Goal: Task Accomplishment & Management: Use online tool/utility

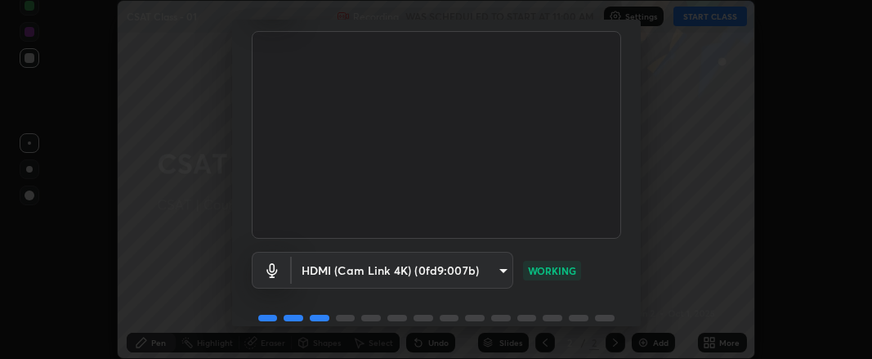
scroll to position [177, 0]
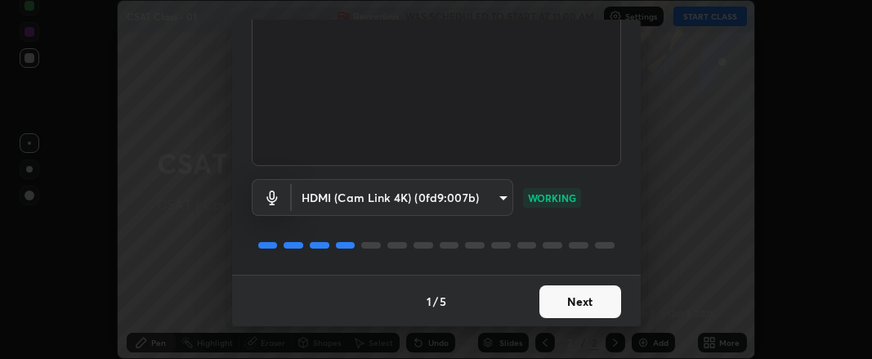
click at [579, 297] on button "Next" at bounding box center [580, 301] width 82 height 33
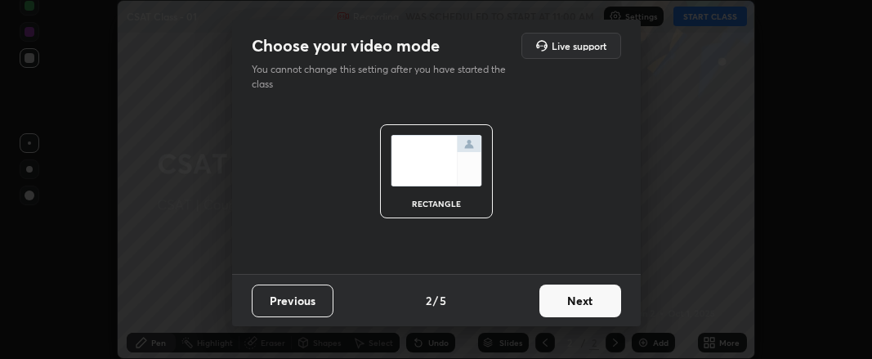
scroll to position [0, 0]
click at [577, 297] on button "Next" at bounding box center [580, 300] width 82 height 33
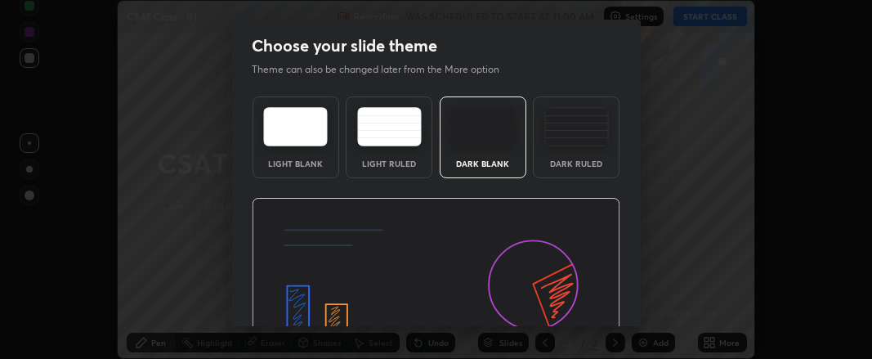
click at [579, 299] on img at bounding box center [436, 302] width 369 height 208
click at [584, 304] on img at bounding box center [436, 302] width 369 height 208
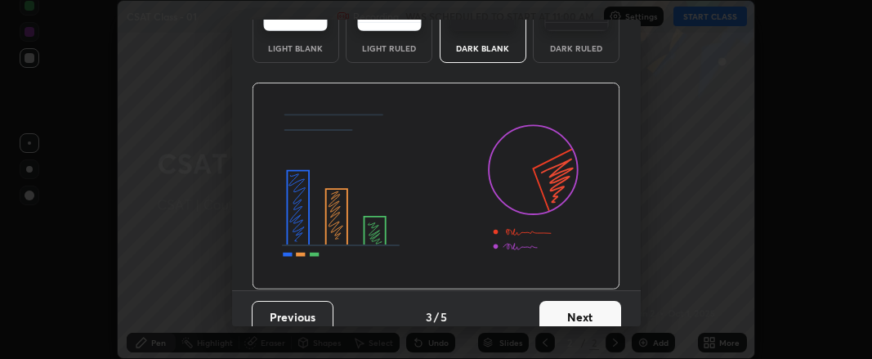
scroll to position [131, 0]
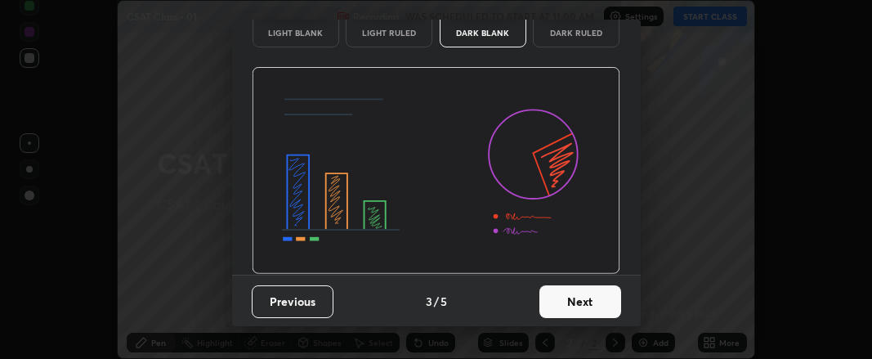
click at [579, 303] on button "Next" at bounding box center [580, 301] width 82 height 33
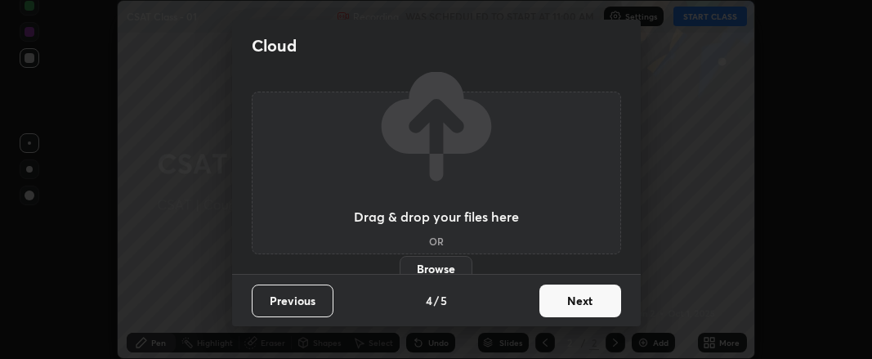
scroll to position [0, 0]
click at [588, 304] on button "Next" at bounding box center [580, 300] width 82 height 33
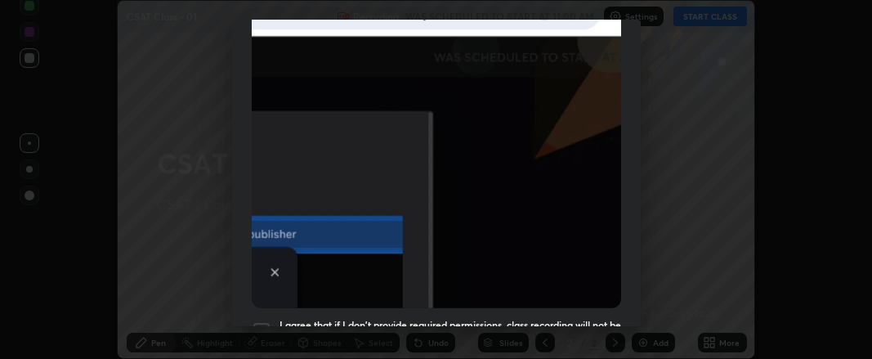
scroll to position [510, 0]
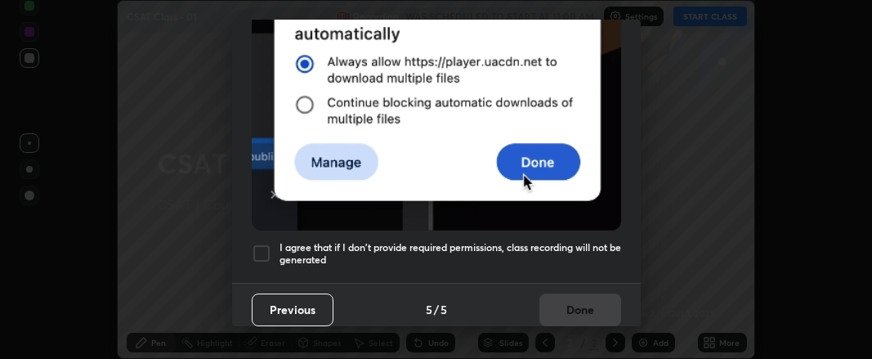
click at [266, 244] on div at bounding box center [262, 254] width 20 height 20
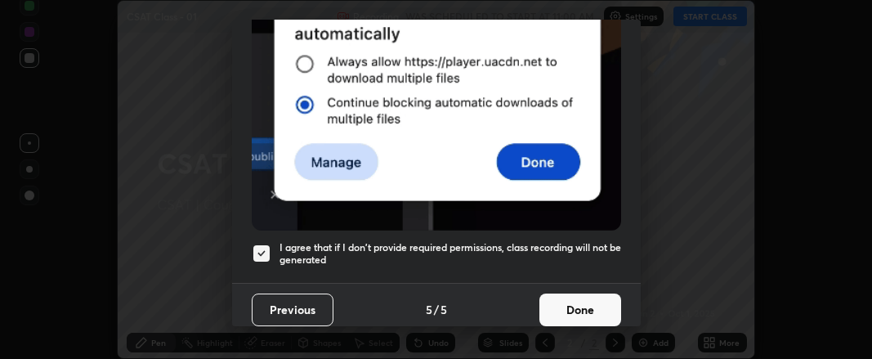
click at [563, 306] on button "Done" at bounding box center [580, 309] width 82 height 33
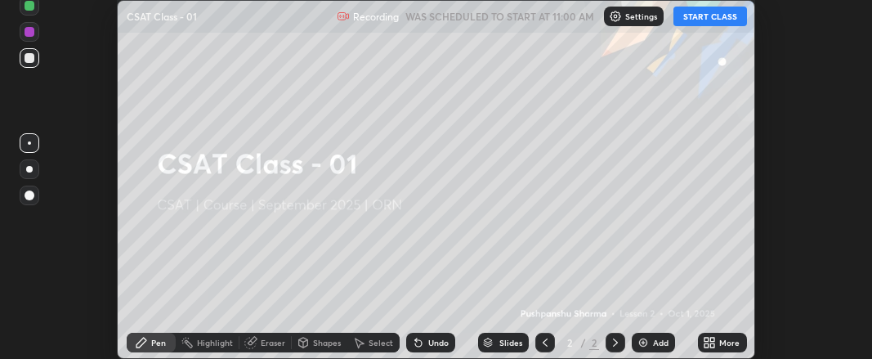
click at [712, 342] on icon at bounding box center [709, 342] width 13 height 13
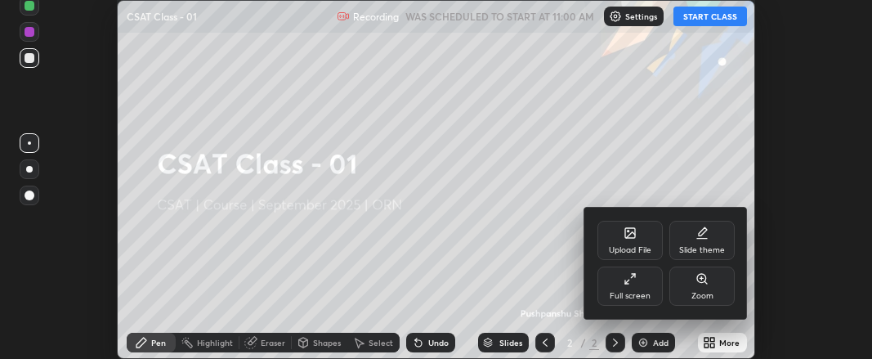
click at [626, 239] on icon at bounding box center [630, 232] width 13 height 13
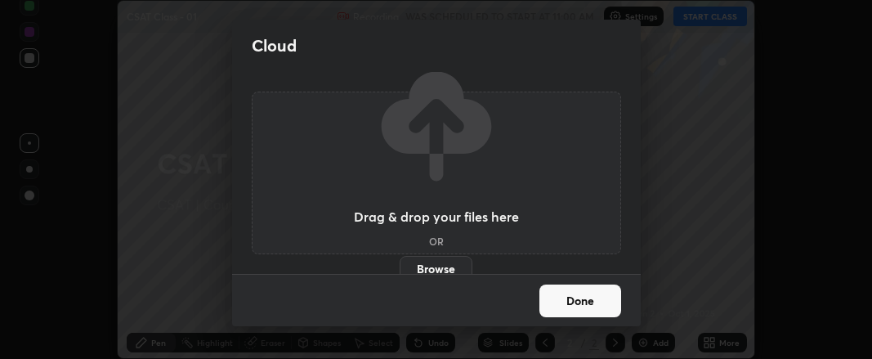
click at [438, 262] on label "Browse" at bounding box center [436, 269] width 73 height 26
click at [400, 262] on input "Browse" at bounding box center [400, 269] width 0 height 26
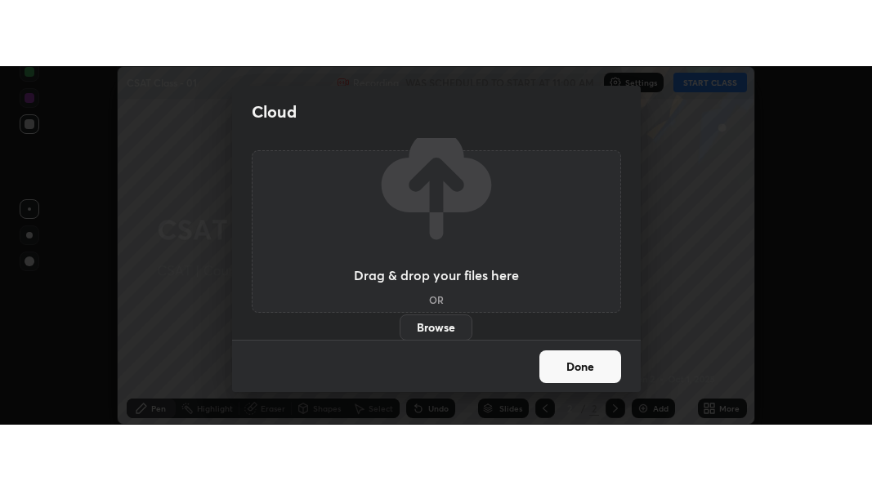
scroll to position [0, 0]
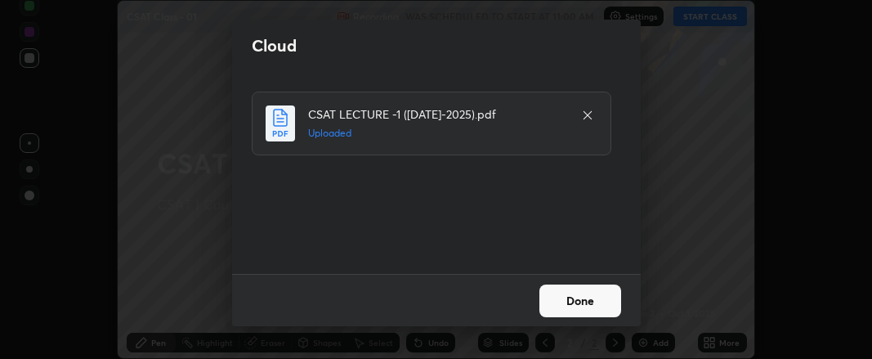
click at [565, 300] on button "Done" at bounding box center [580, 300] width 82 height 33
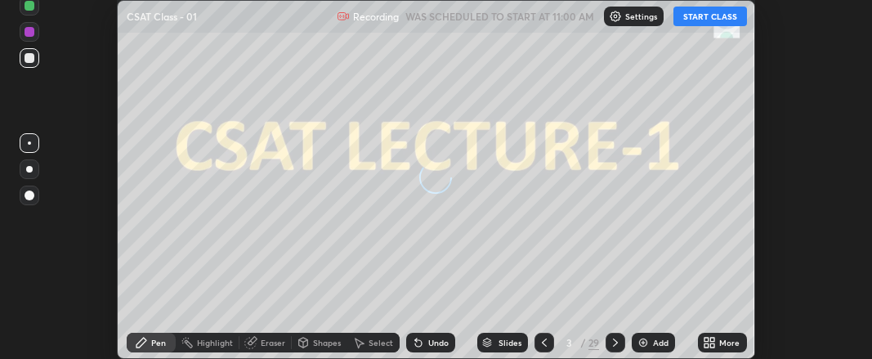
click at [705, 342] on icon at bounding box center [706, 339] width 4 height 4
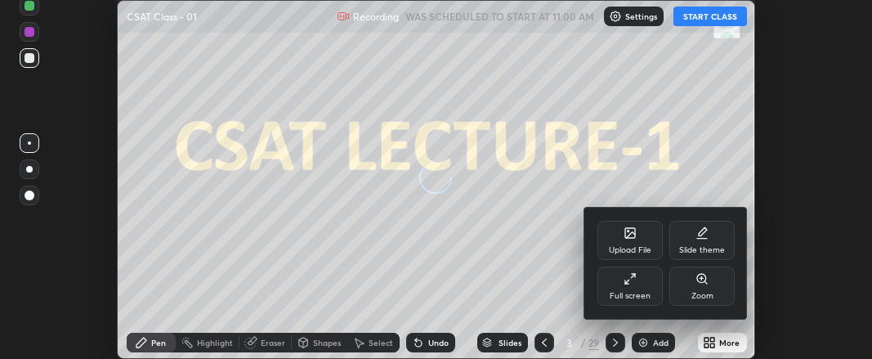
click at [633, 283] on icon at bounding box center [630, 278] width 13 height 13
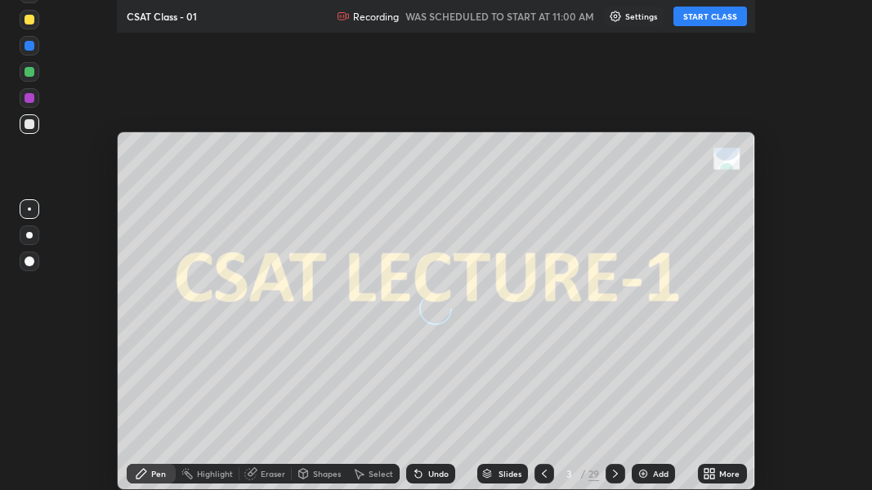
scroll to position [490, 872]
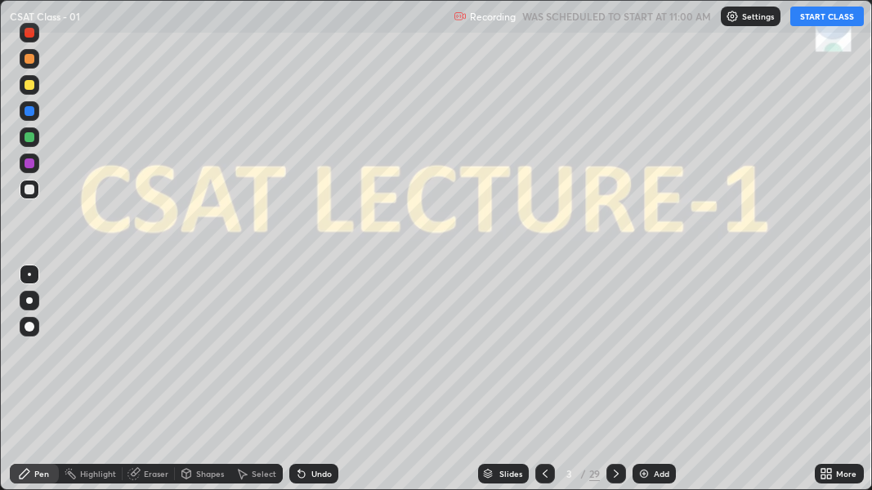
click at [839, 18] on button "START CLASS" at bounding box center [827, 17] width 74 height 20
click at [645, 358] on img at bounding box center [643, 473] width 13 height 13
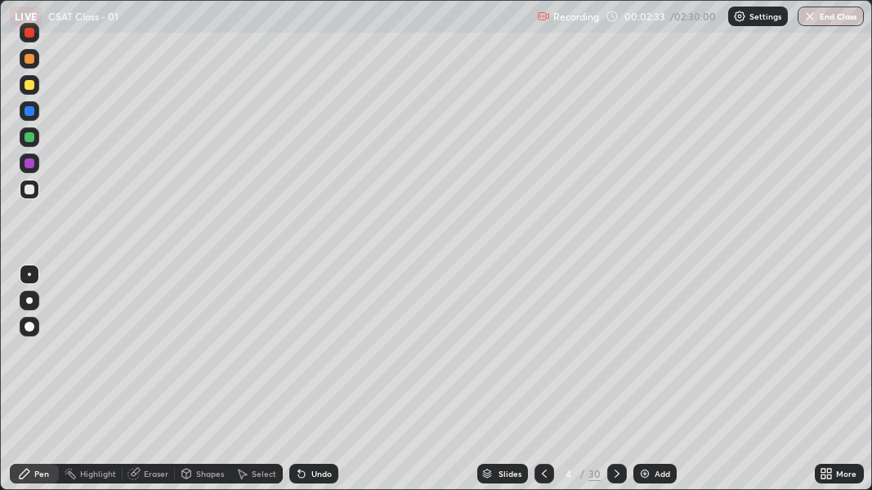
click at [31, 83] on div at bounding box center [30, 85] width 10 height 10
click at [29, 84] on div at bounding box center [30, 85] width 10 height 10
click at [28, 137] on div at bounding box center [30, 137] width 10 height 10
click at [30, 189] on div at bounding box center [30, 190] width 10 height 10
click at [29, 301] on div at bounding box center [29, 300] width 7 height 7
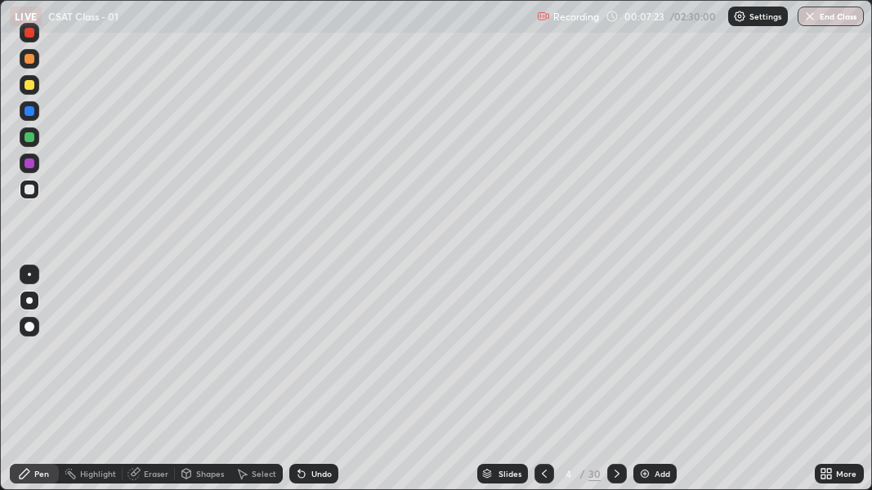
click at [663, 358] on div "Add" at bounding box center [663, 474] width 16 height 8
click at [28, 329] on div at bounding box center [30, 327] width 10 height 10
click at [30, 134] on div at bounding box center [30, 137] width 10 height 10
click at [29, 164] on div at bounding box center [30, 164] width 10 height 10
click at [32, 186] on div at bounding box center [30, 190] width 10 height 10
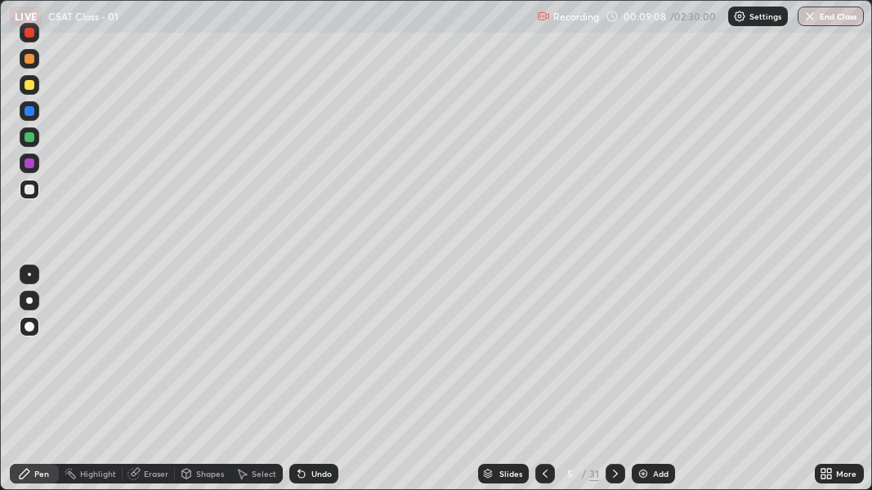
click at [149, 358] on div "Eraser" at bounding box center [156, 474] width 25 height 8
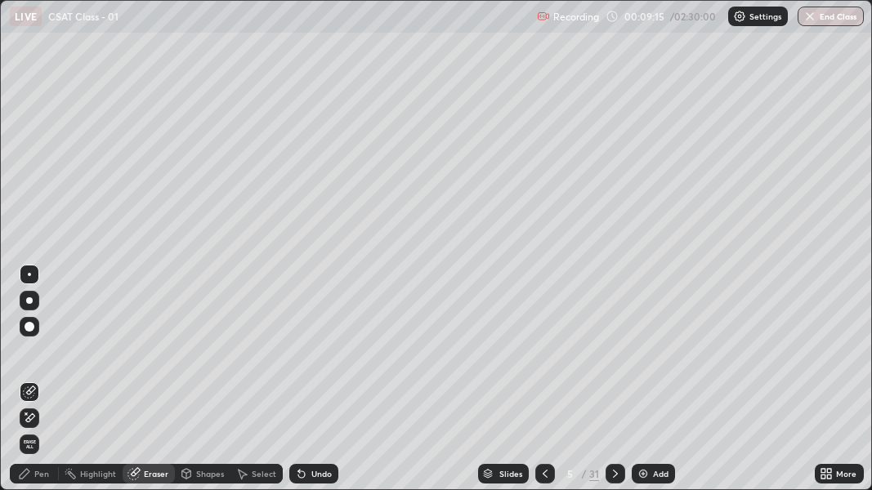
click at [43, 358] on div "Pen" at bounding box center [41, 474] width 15 height 8
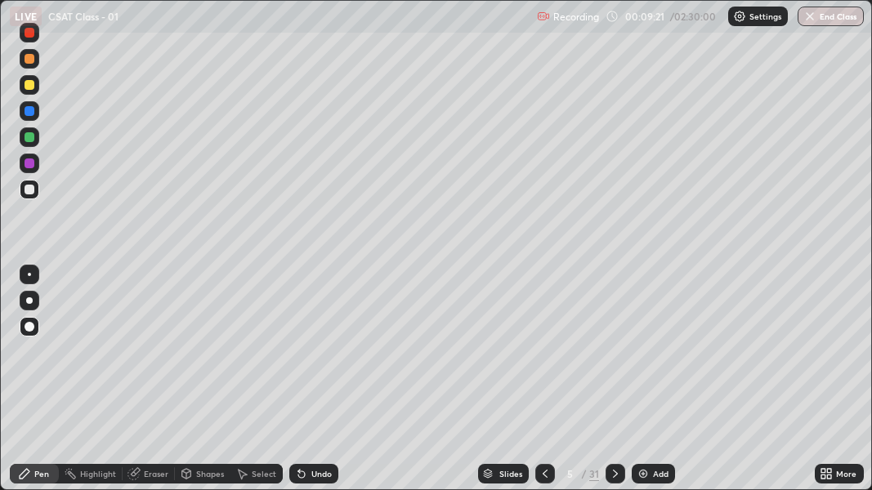
click at [30, 161] on div at bounding box center [30, 164] width 10 height 10
click at [144, 358] on div "Eraser" at bounding box center [156, 474] width 25 height 8
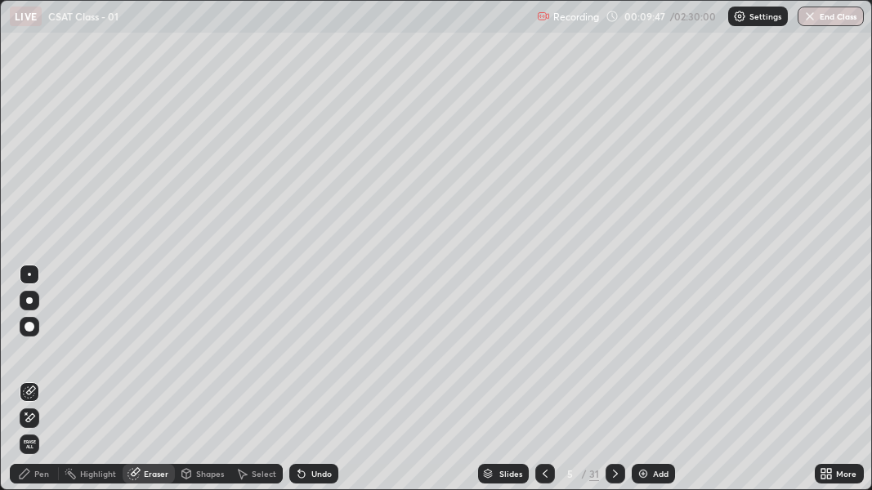
click at [38, 358] on div "Pen" at bounding box center [41, 474] width 15 height 8
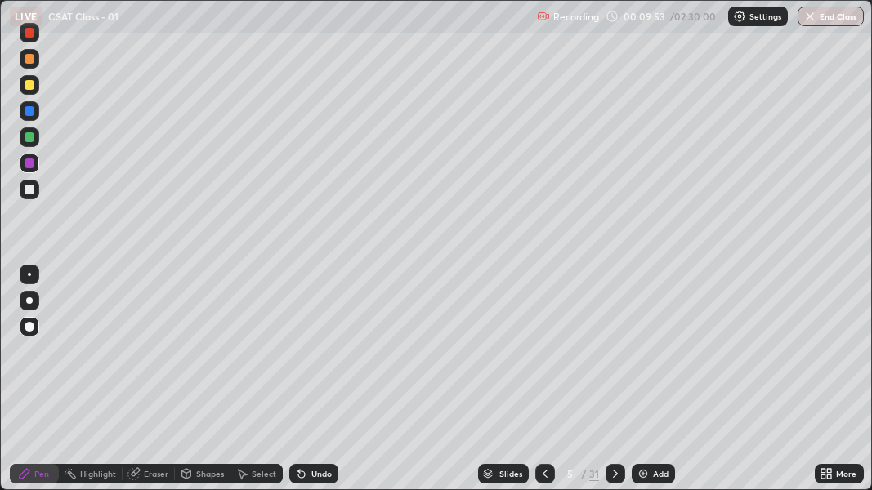
click at [140, 358] on div "Eraser" at bounding box center [149, 474] width 52 height 20
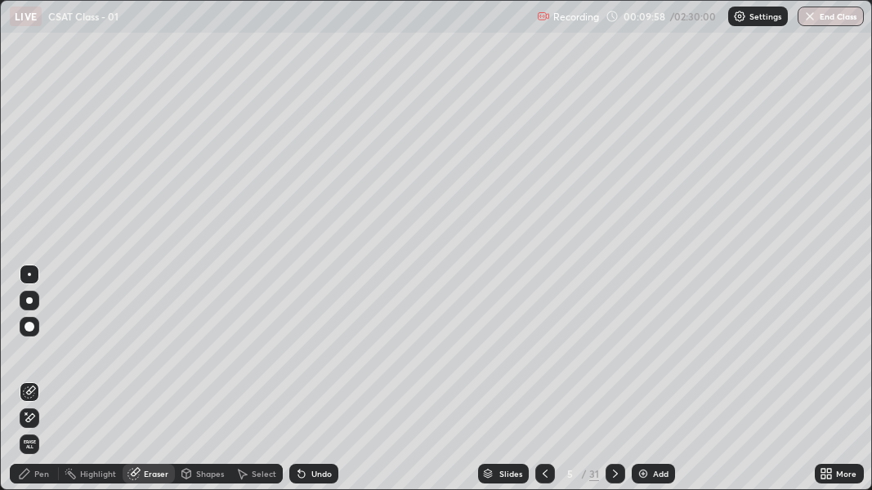
click at [42, 358] on div "Pen" at bounding box center [41, 474] width 15 height 8
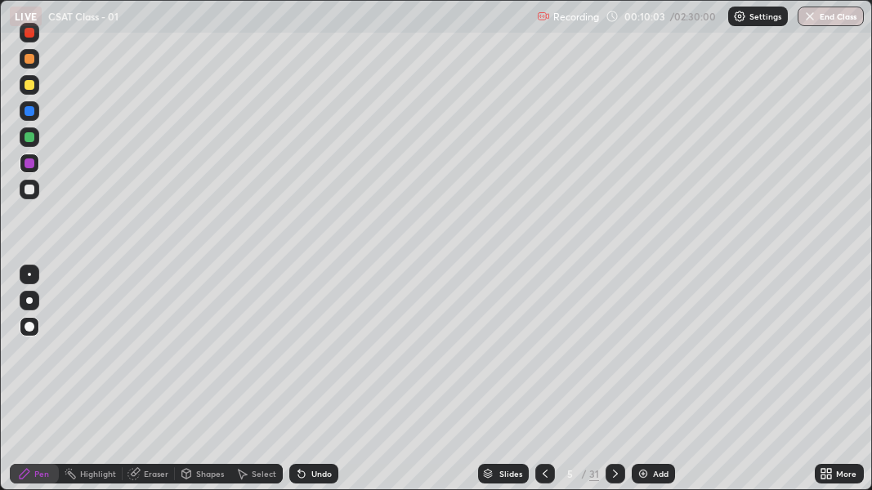
click at [27, 187] on div at bounding box center [30, 190] width 10 height 10
click at [646, 358] on img at bounding box center [643, 473] width 13 height 13
click at [29, 160] on div at bounding box center [30, 164] width 10 height 10
click at [27, 190] on div at bounding box center [30, 190] width 10 height 10
click at [26, 139] on div at bounding box center [30, 137] width 10 height 10
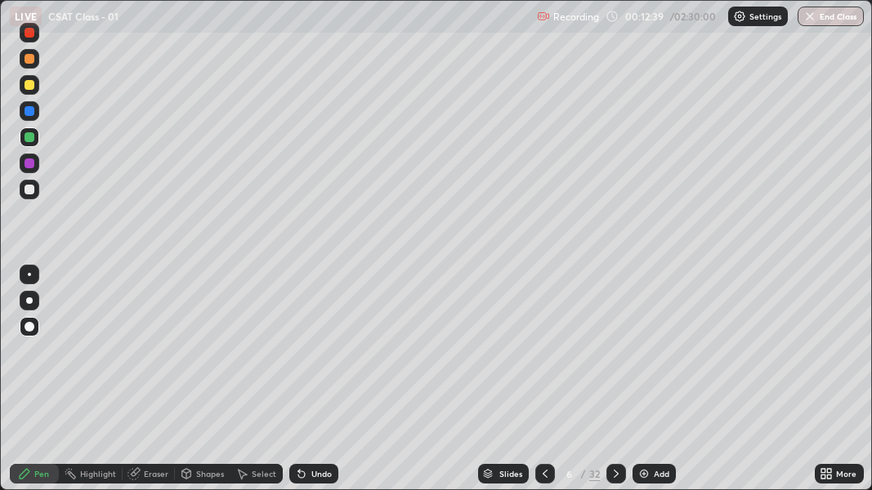
click at [95, 358] on div "Highlight" at bounding box center [98, 474] width 36 height 8
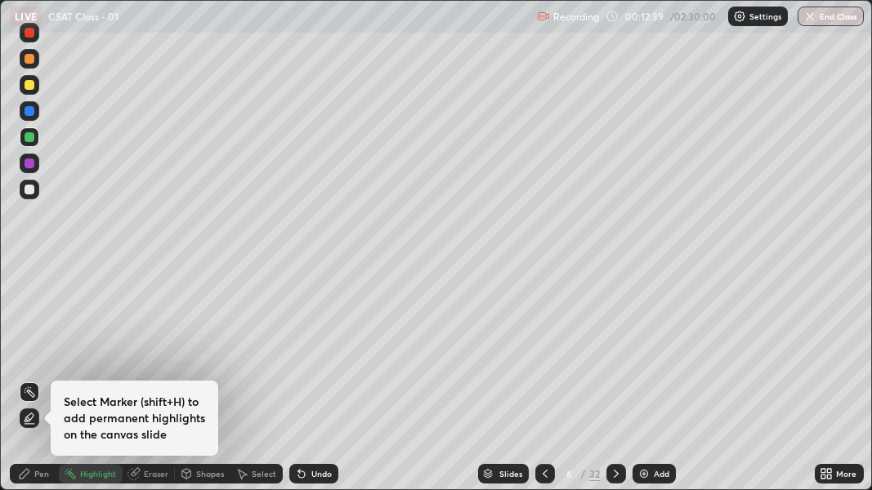
click at [137, 358] on icon at bounding box center [133, 474] width 11 height 11
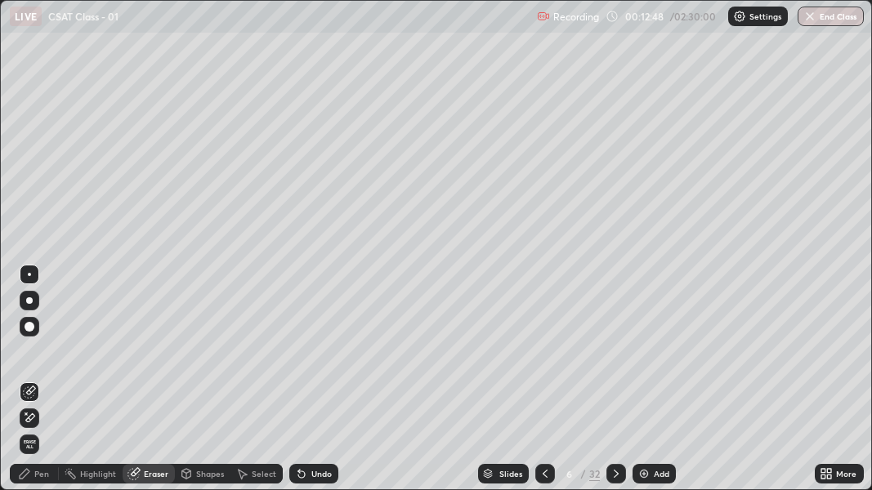
click at [40, 358] on div "Pen" at bounding box center [41, 474] width 15 height 8
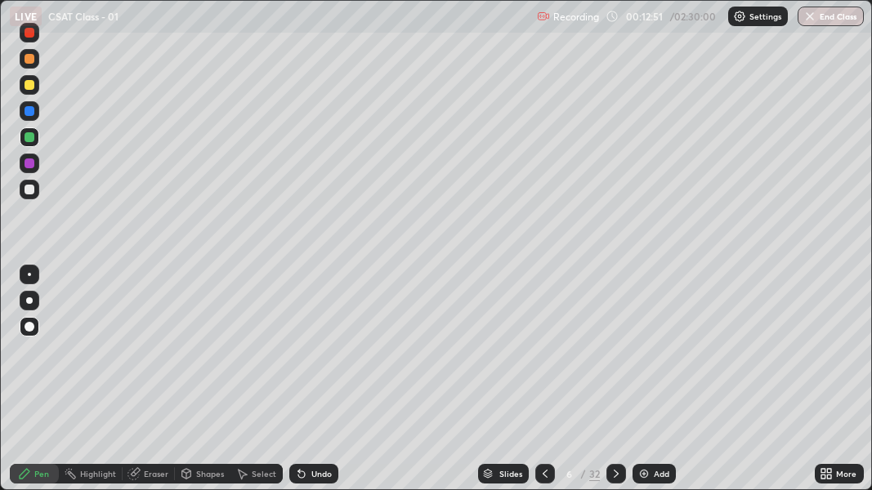
click at [27, 160] on div at bounding box center [30, 164] width 10 height 10
click at [639, 358] on img at bounding box center [643, 473] width 13 height 13
click at [30, 136] on div at bounding box center [30, 137] width 10 height 10
click at [648, 358] on img at bounding box center [643, 473] width 13 height 13
click at [29, 187] on div at bounding box center [30, 190] width 10 height 10
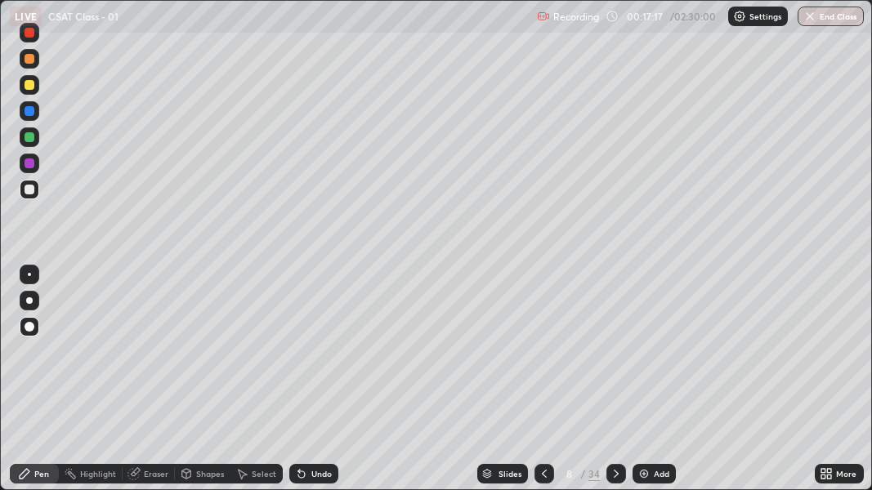
click at [31, 157] on div at bounding box center [30, 164] width 20 height 20
click at [646, 358] on img at bounding box center [643, 473] width 13 height 13
click at [29, 188] on div at bounding box center [30, 190] width 10 height 10
click at [28, 160] on div at bounding box center [30, 164] width 10 height 10
click at [641, 358] on img at bounding box center [643, 473] width 13 height 13
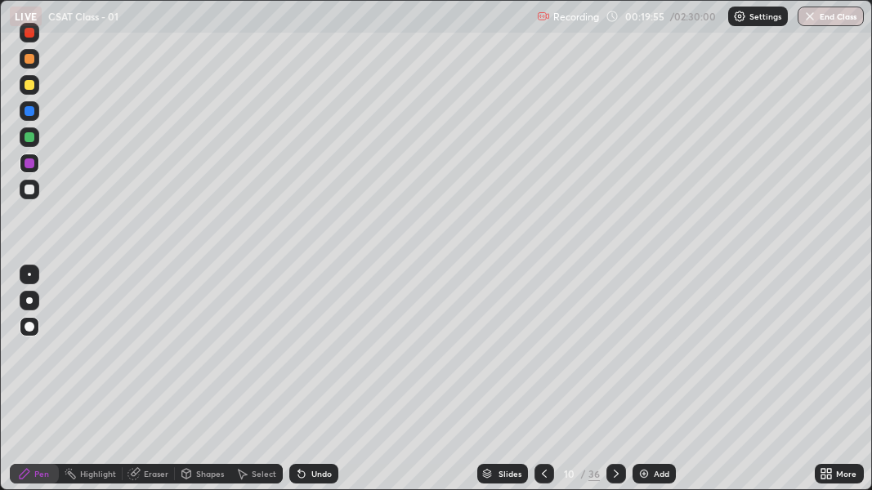
click at [303, 22] on div "LIVE CSAT Class - 01" at bounding box center [270, 16] width 521 height 33
click at [651, 358] on div "Add" at bounding box center [654, 474] width 43 height 20
click at [30, 186] on div at bounding box center [30, 190] width 10 height 10
click at [190, 24] on div "LIVE CSAT Class - 01" at bounding box center [270, 16] width 521 height 33
click at [29, 162] on div at bounding box center [30, 164] width 10 height 10
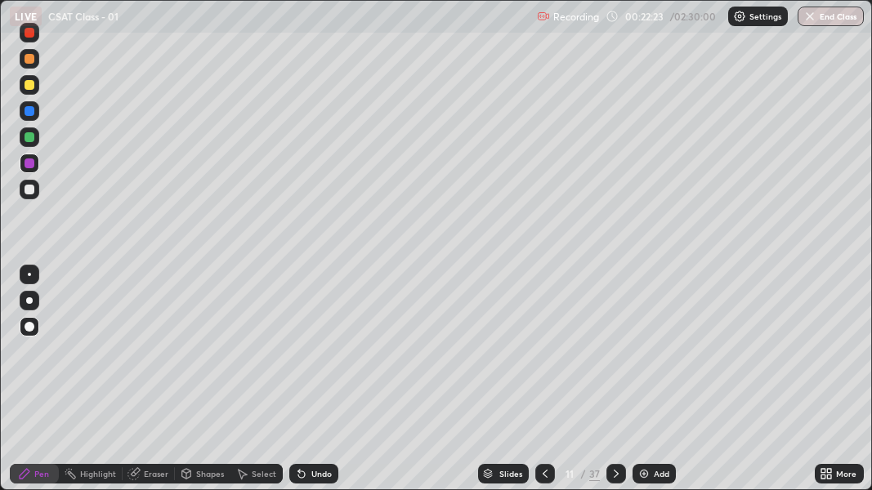
click at [646, 358] on img at bounding box center [643, 473] width 13 height 13
click at [651, 358] on div "Add" at bounding box center [654, 474] width 43 height 20
click at [646, 358] on img at bounding box center [643, 473] width 13 height 13
click at [29, 136] on div at bounding box center [30, 137] width 10 height 10
click at [149, 358] on div "Eraser" at bounding box center [149, 474] width 52 height 20
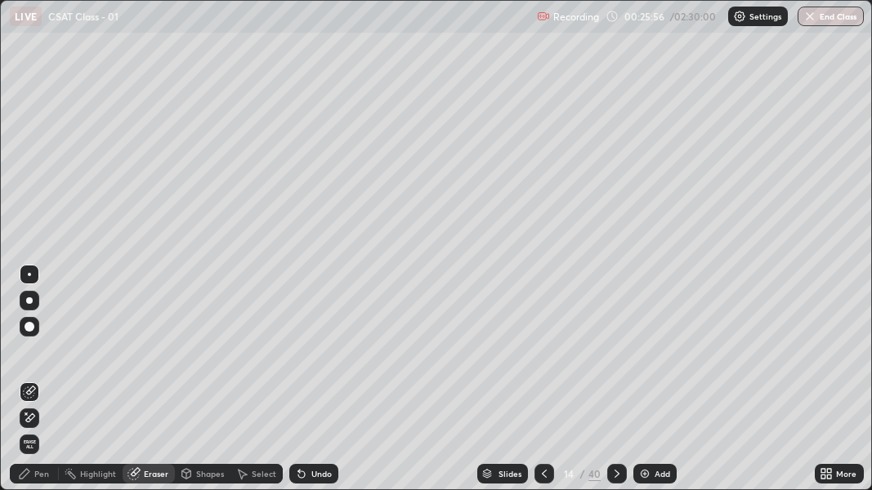
click at [42, 358] on div "Pen" at bounding box center [41, 474] width 15 height 8
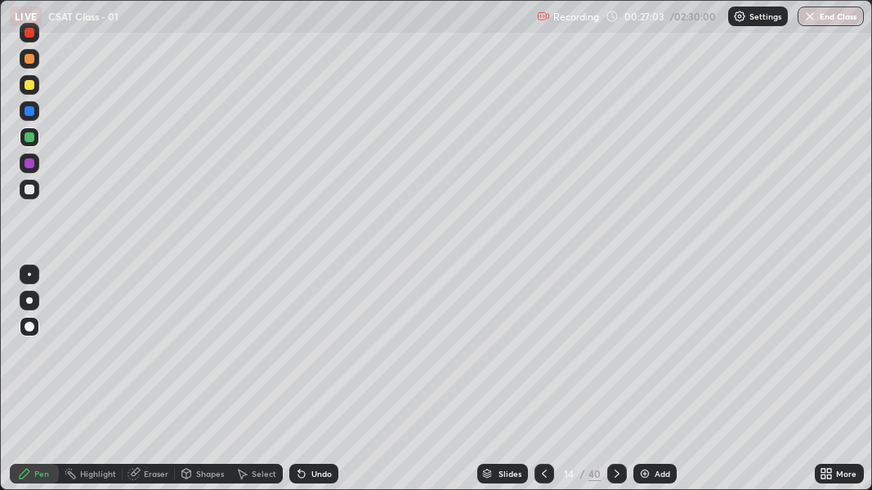
click at [641, 358] on img at bounding box center [644, 473] width 13 height 13
click at [30, 190] on div at bounding box center [30, 190] width 10 height 10
click at [300, 358] on icon at bounding box center [301, 475] width 7 height 7
click at [145, 358] on div "Eraser" at bounding box center [156, 474] width 25 height 8
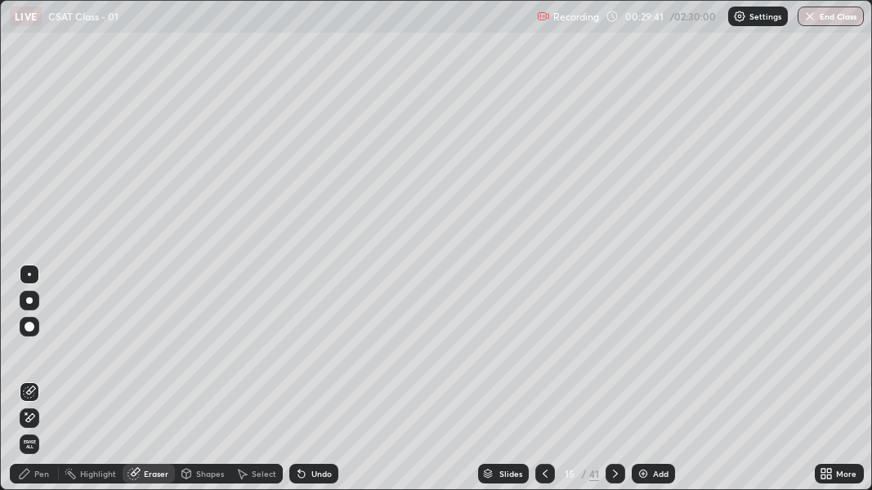
click at [36, 358] on div "Pen" at bounding box center [41, 474] width 15 height 8
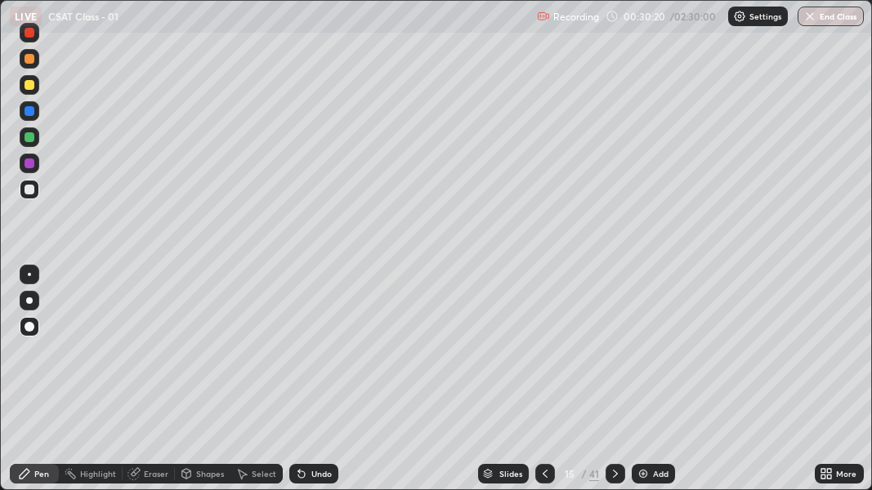
click at [644, 358] on img at bounding box center [643, 473] width 13 height 13
click at [149, 358] on div "Eraser" at bounding box center [156, 474] width 25 height 8
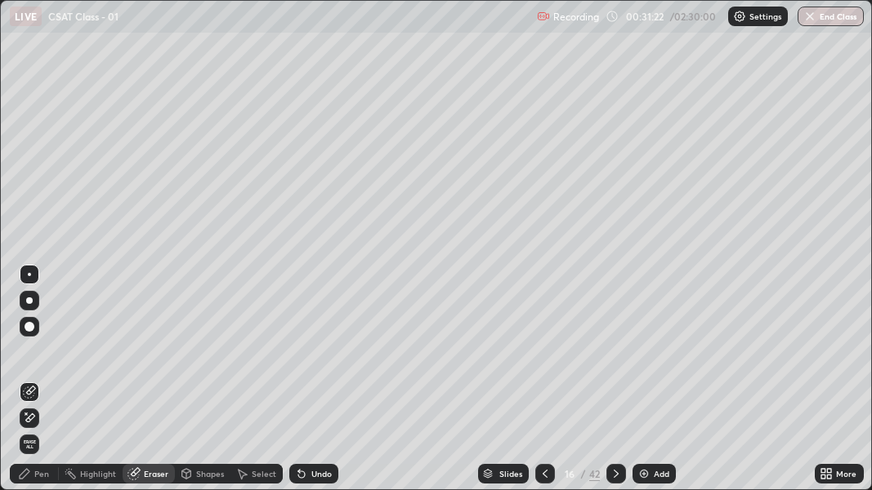
click at [41, 358] on div "Pen" at bounding box center [41, 474] width 15 height 8
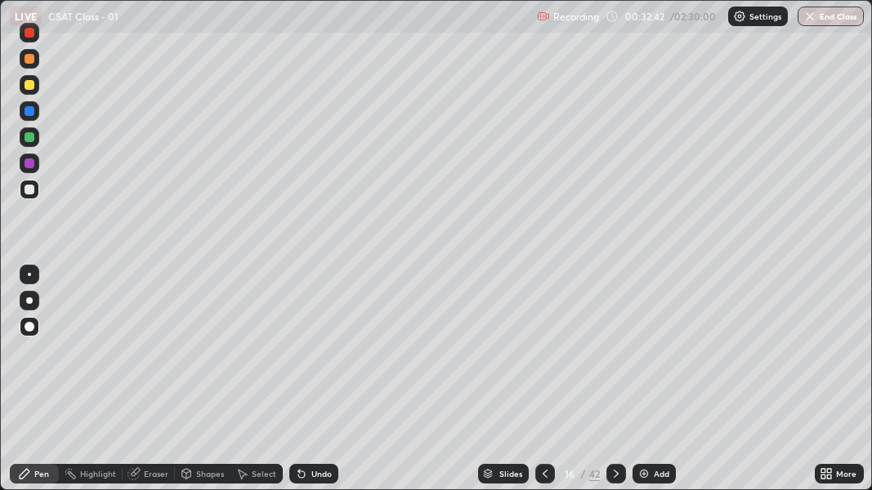
click at [27, 112] on div at bounding box center [30, 111] width 10 height 10
click at [302, 358] on icon at bounding box center [301, 473] width 13 height 13
click at [649, 358] on div "Add" at bounding box center [654, 474] width 43 height 20
click at [32, 136] on div at bounding box center [30, 137] width 10 height 10
click at [302, 358] on icon at bounding box center [301, 473] width 13 height 13
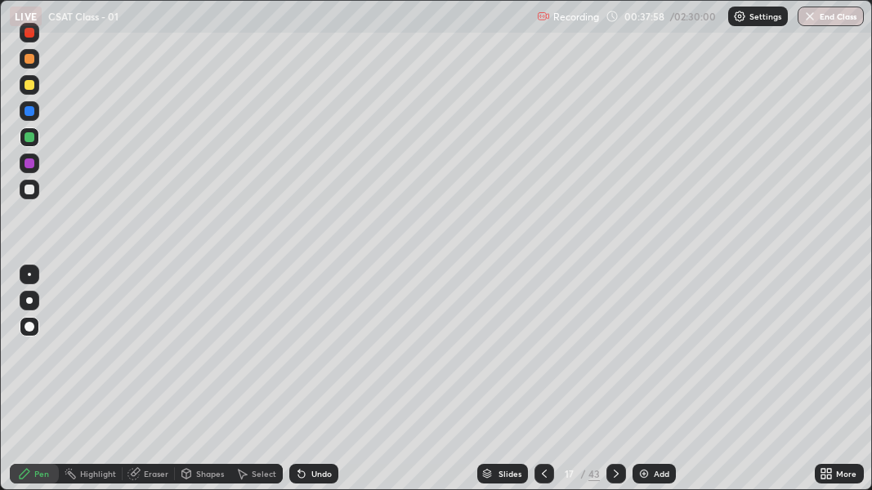
click at [27, 187] on div at bounding box center [30, 190] width 10 height 10
click at [308, 358] on div "Undo" at bounding box center [313, 474] width 49 height 20
click at [315, 358] on div "Undo" at bounding box center [313, 474] width 49 height 20
click at [311, 358] on div "Undo" at bounding box center [321, 474] width 20 height 8
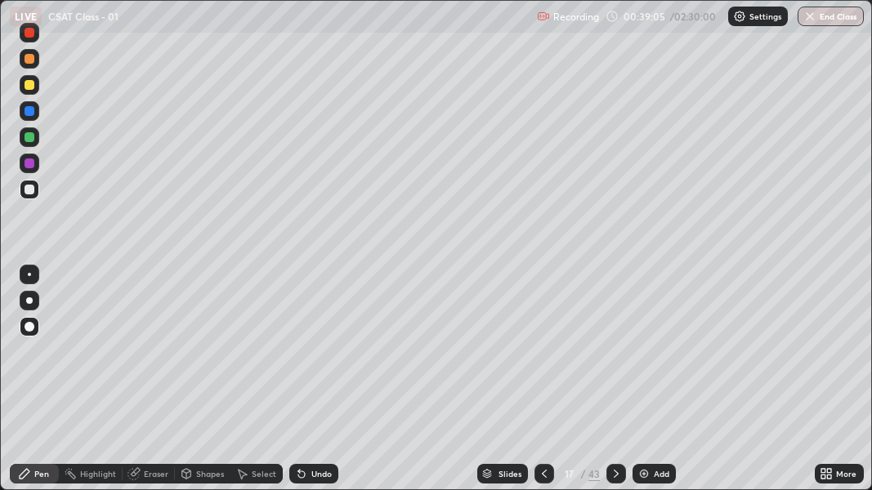
click at [313, 358] on div "Undo" at bounding box center [313, 474] width 49 height 20
click at [31, 132] on div at bounding box center [30, 137] width 10 height 10
click at [138, 358] on icon at bounding box center [133, 473] width 13 height 13
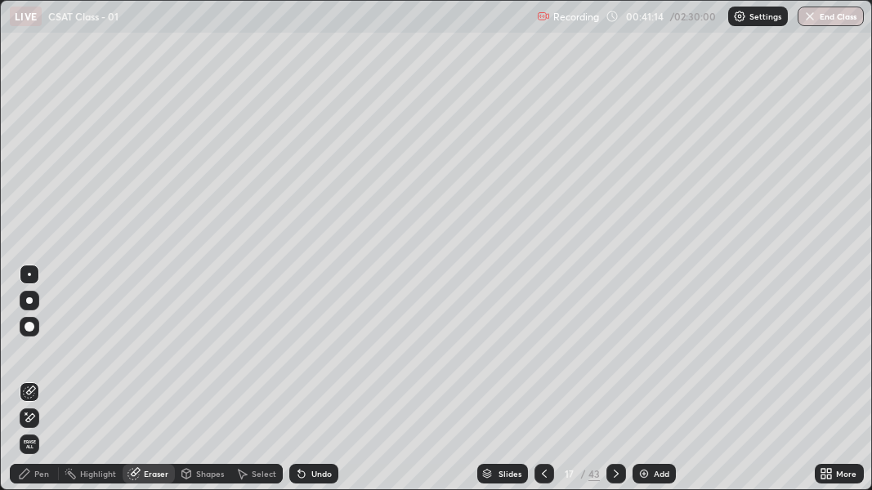
click at [37, 358] on div "Pen" at bounding box center [41, 474] width 15 height 8
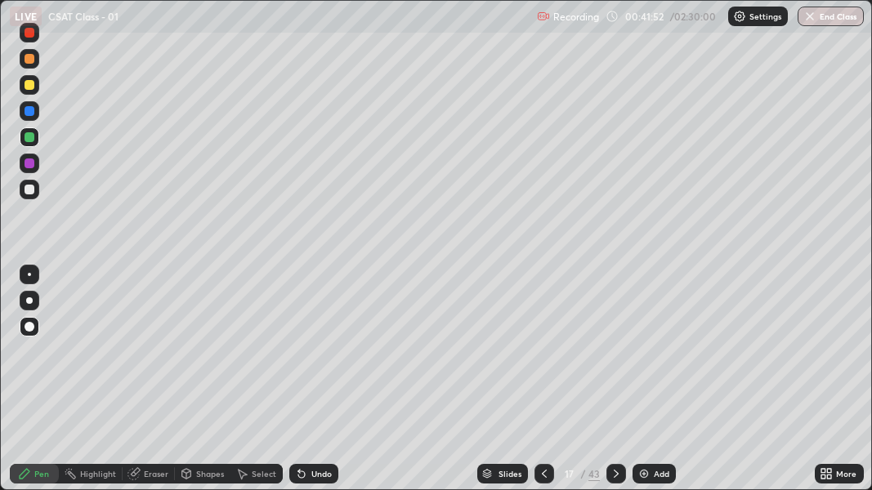
click at [637, 358] on img at bounding box center [643, 473] width 13 height 13
click at [34, 159] on div at bounding box center [30, 164] width 20 height 20
click at [650, 358] on div "Add" at bounding box center [654, 474] width 43 height 20
click at [299, 358] on icon at bounding box center [301, 475] width 7 height 7
click at [311, 358] on div "Undo" at bounding box center [313, 474] width 49 height 20
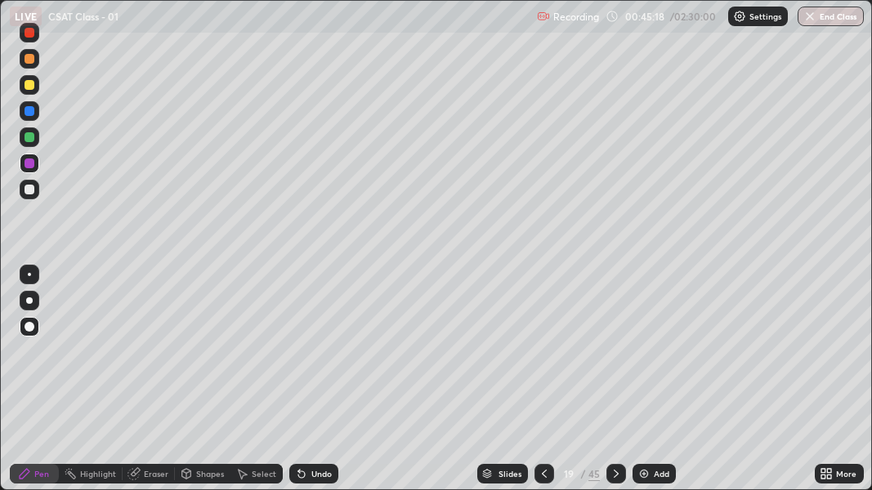
click at [154, 358] on div "Eraser" at bounding box center [156, 474] width 25 height 8
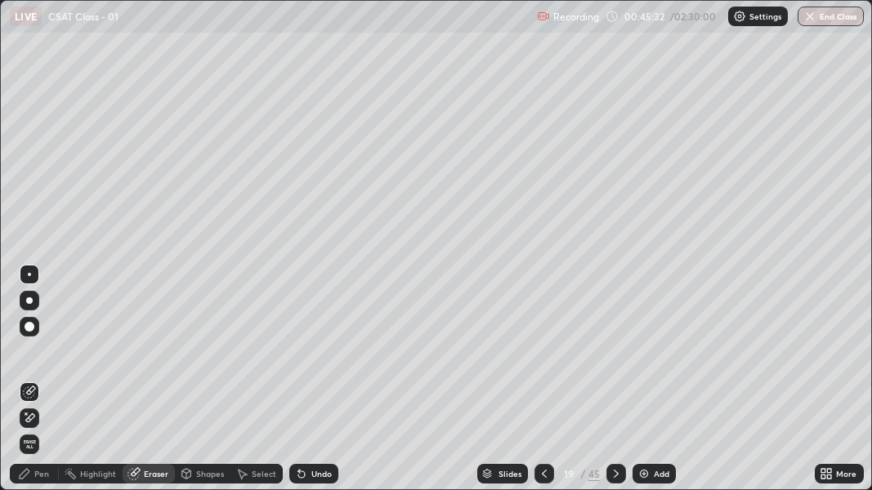
click at [38, 358] on div "Pen" at bounding box center [41, 474] width 15 height 8
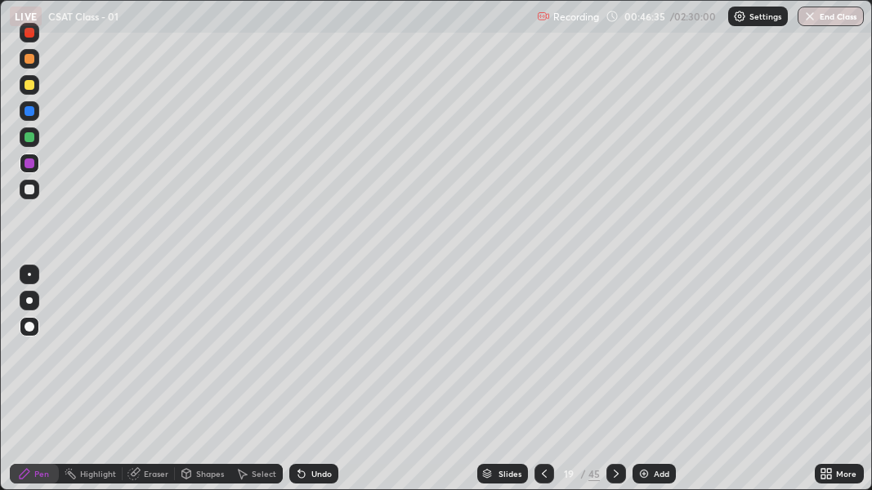
click at [29, 135] on div at bounding box center [30, 137] width 10 height 10
click at [640, 358] on img at bounding box center [643, 473] width 13 height 13
click at [28, 166] on div at bounding box center [30, 164] width 10 height 10
click at [642, 358] on img at bounding box center [643, 473] width 13 height 13
click at [299, 358] on icon at bounding box center [301, 475] width 7 height 7
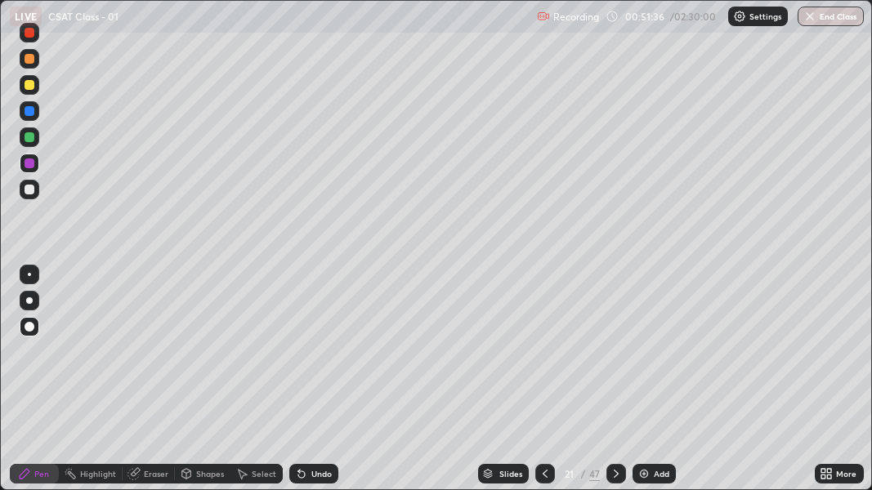
click at [298, 358] on icon at bounding box center [301, 475] width 7 height 7
click at [308, 358] on div "Undo" at bounding box center [313, 474] width 49 height 20
click at [31, 190] on div at bounding box center [30, 190] width 10 height 10
click at [303, 358] on icon at bounding box center [301, 473] width 13 height 13
click at [295, 358] on icon at bounding box center [301, 473] width 13 height 13
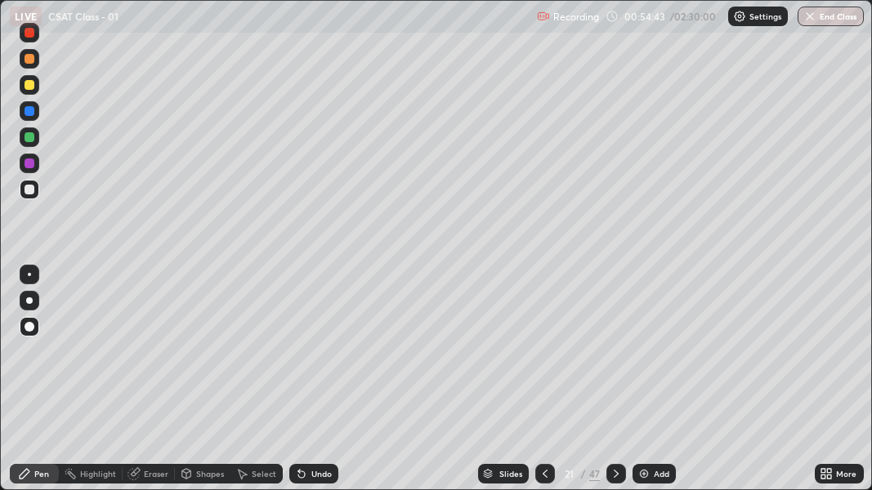
click at [298, 358] on icon at bounding box center [299, 471] width 2 height 2
click at [643, 358] on img at bounding box center [643, 473] width 13 height 13
click at [27, 163] on div at bounding box center [30, 164] width 10 height 10
click at [146, 358] on div "Eraser" at bounding box center [156, 474] width 25 height 8
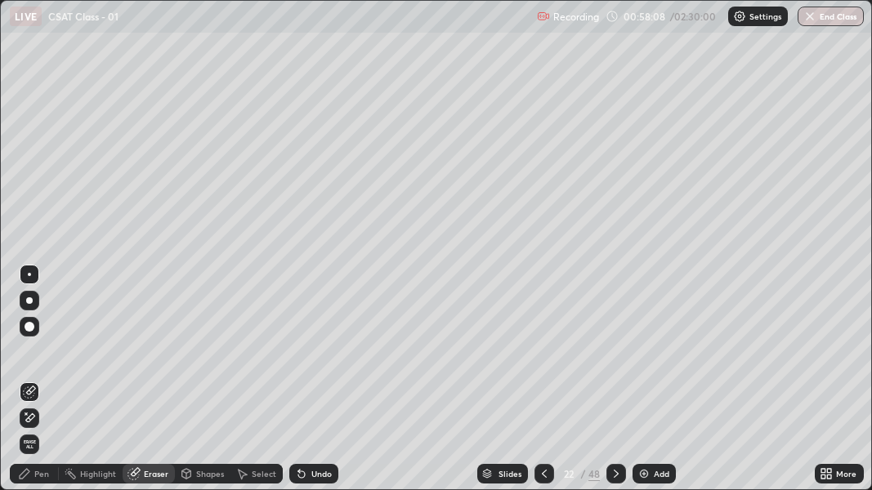
click at [44, 358] on div "Pen" at bounding box center [41, 474] width 15 height 8
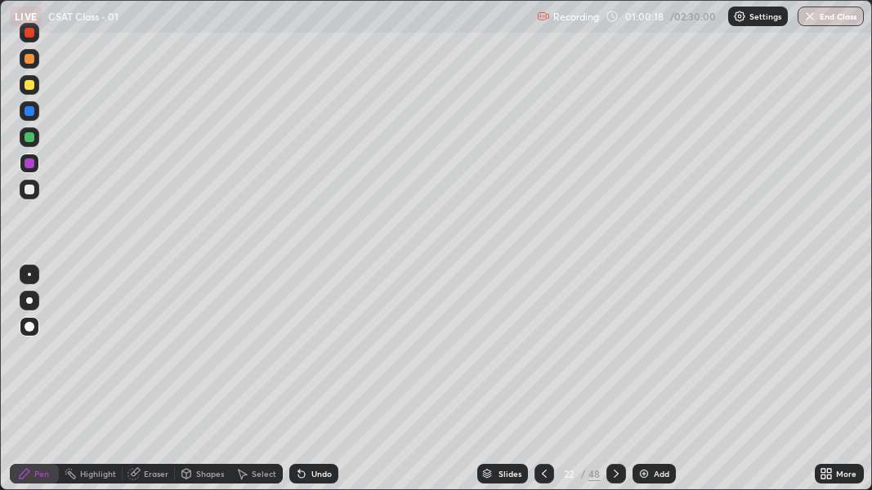
click at [153, 358] on div "Eraser" at bounding box center [156, 474] width 25 height 8
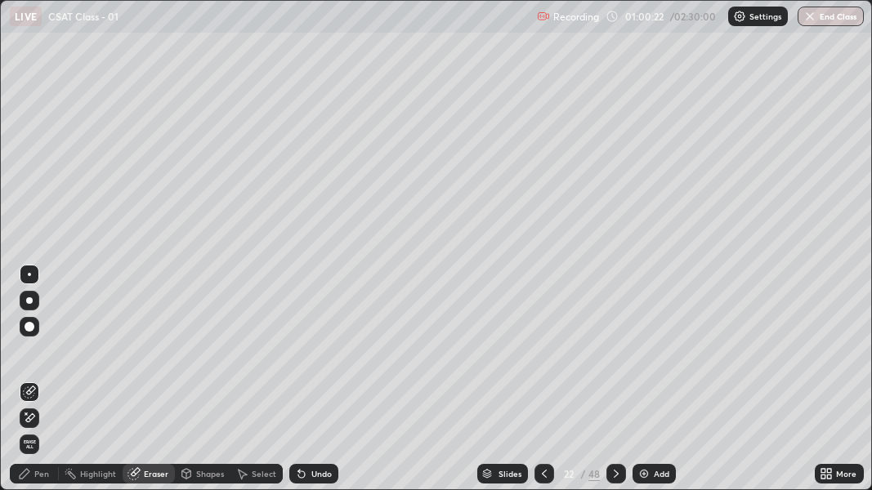
click at [644, 358] on img at bounding box center [643, 473] width 13 height 13
click at [46, 358] on div "Pen" at bounding box center [41, 474] width 15 height 8
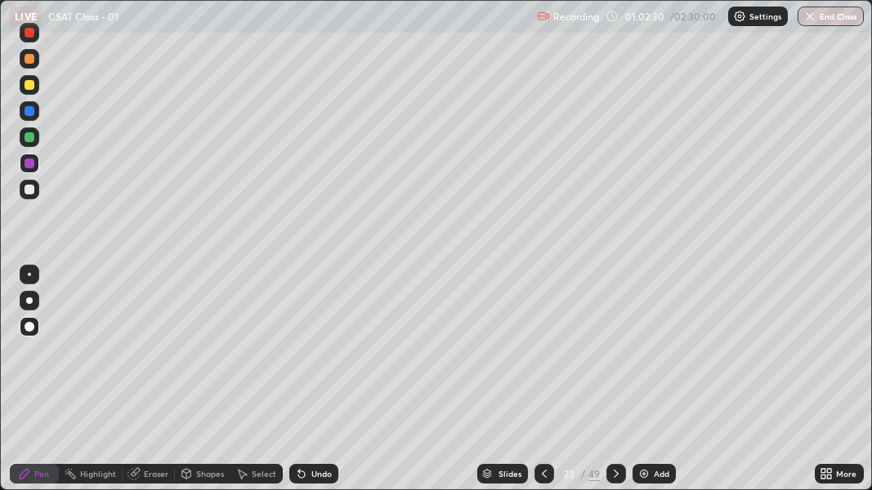
click at [307, 358] on div "Undo" at bounding box center [313, 474] width 49 height 20
click at [306, 358] on div "Undo" at bounding box center [313, 474] width 49 height 20
click at [305, 358] on icon at bounding box center [301, 473] width 13 height 13
click at [299, 358] on icon at bounding box center [301, 475] width 7 height 7
click at [302, 358] on icon at bounding box center [301, 473] width 13 height 13
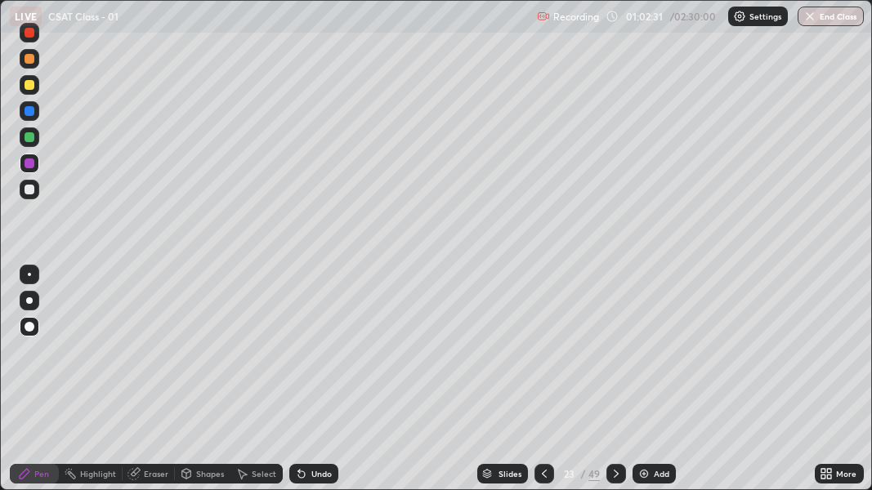
click at [302, 358] on icon at bounding box center [301, 473] width 13 height 13
click at [306, 358] on icon at bounding box center [301, 473] width 13 height 13
click at [306, 358] on div "Undo" at bounding box center [313, 474] width 49 height 20
click at [308, 358] on div "Undo" at bounding box center [313, 474] width 49 height 20
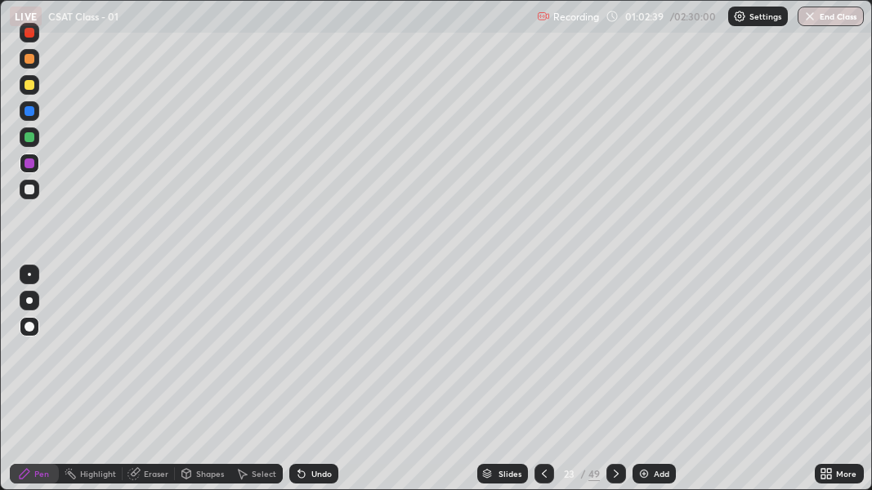
click at [311, 358] on div "Undo" at bounding box center [321, 474] width 20 height 8
click at [313, 358] on div "Undo" at bounding box center [321, 474] width 20 height 8
click at [311, 358] on div "Undo" at bounding box center [321, 474] width 20 height 8
click at [313, 358] on div "Undo" at bounding box center [321, 474] width 20 height 8
click at [146, 358] on div "Eraser" at bounding box center [156, 474] width 25 height 8
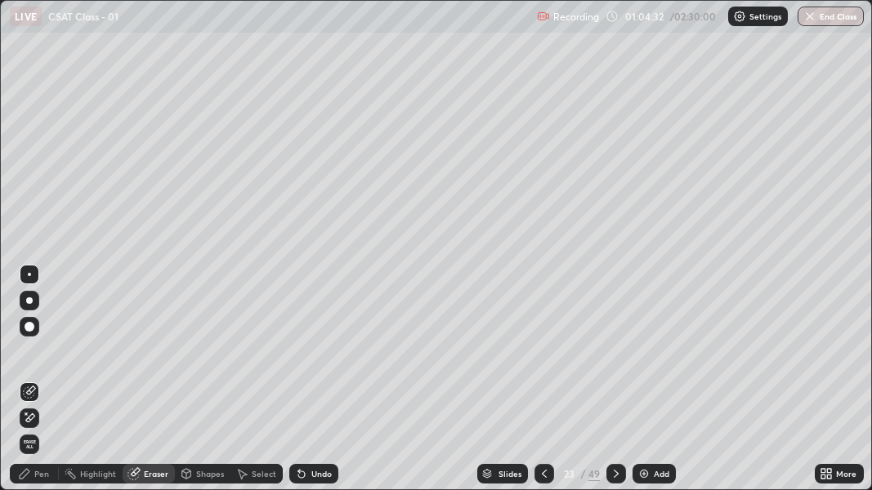
click at [42, 358] on div "Pen" at bounding box center [41, 474] width 15 height 8
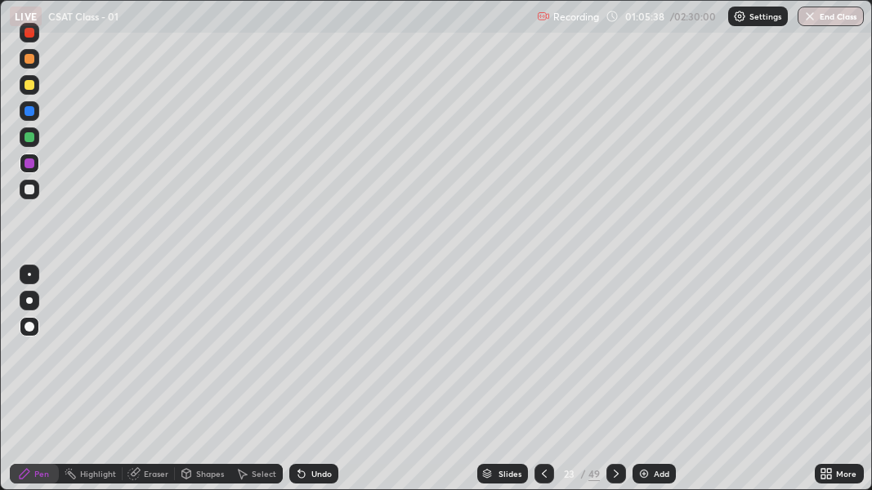
click at [27, 187] on div at bounding box center [30, 190] width 10 height 10
click at [640, 358] on img at bounding box center [643, 473] width 13 height 13
click at [655, 358] on div "Add" at bounding box center [663, 474] width 16 height 8
click at [606, 358] on div at bounding box center [616, 474] width 20 height 20
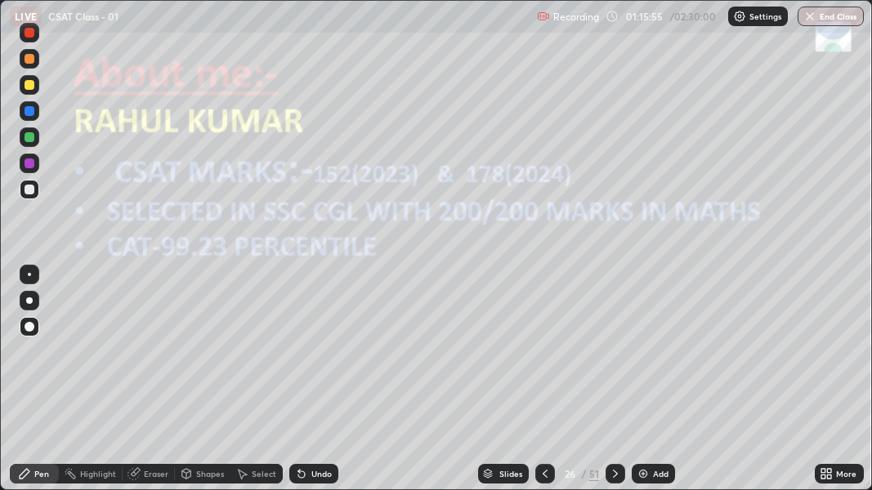
click at [641, 358] on img at bounding box center [643, 473] width 13 height 13
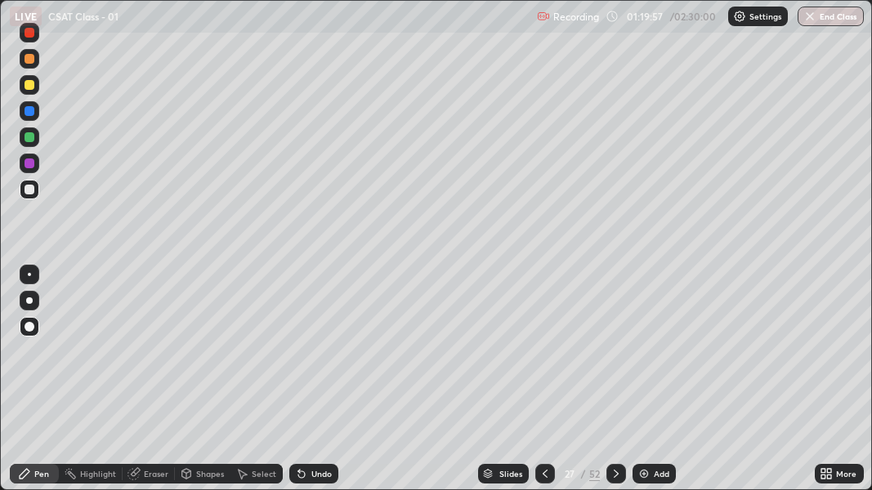
click at [311, 358] on div "Undo" at bounding box center [321, 474] width 20 height 8
click at [303, 358] on icon at bounding box center [301, 473] width 13 height 13
click at [24, 159] on div at bounding box center [30, 164] width 20 height 20
click at [506, 358] on div "Slides" at bounding box center [510, 474] width 23 height 8
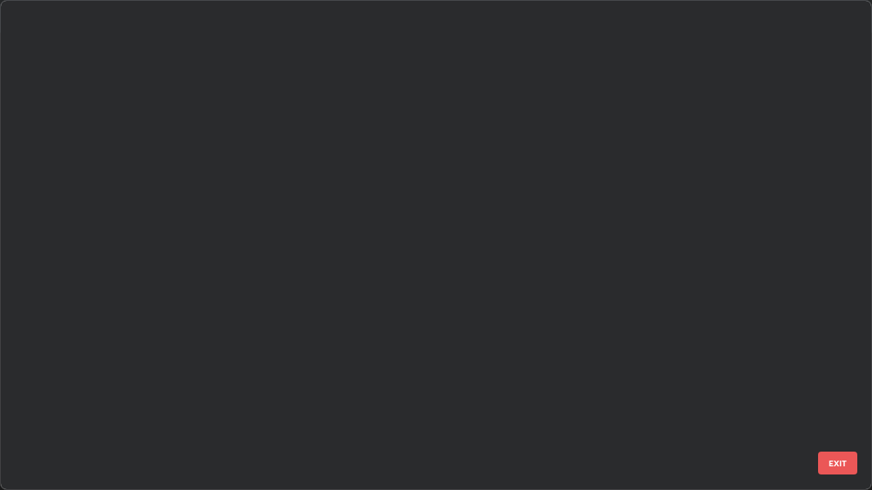
scroll to position [484, 862]
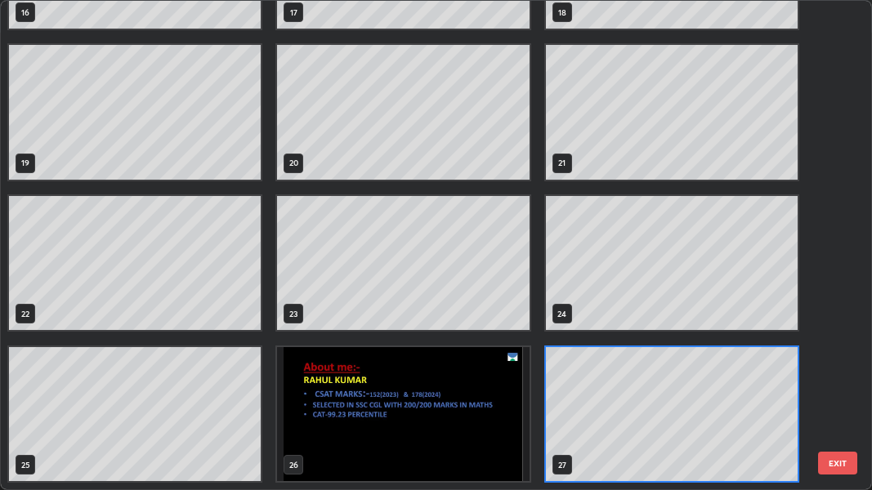
click at [431, 358] on img "grid" at bounding box center [404, 414] width 252 height 135
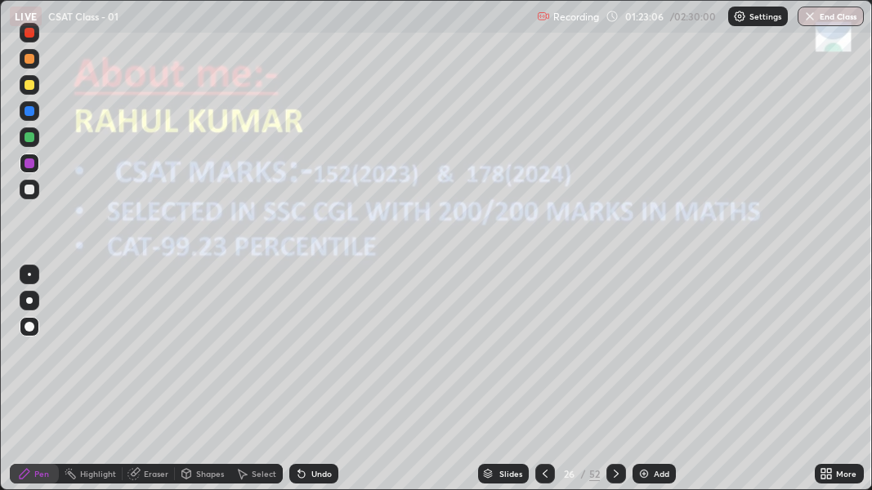
click at [613, 358] on icon at bounding box center [616, 473] width 13 height 13
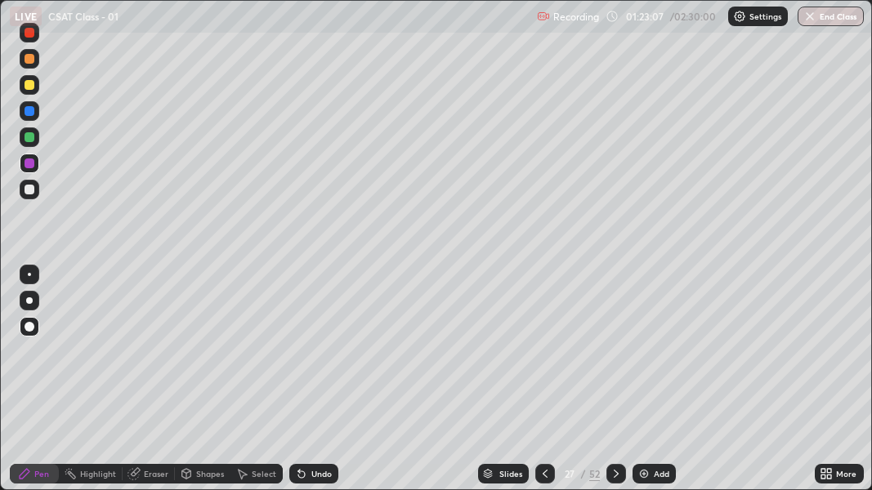
click at [615, 358] on icon at bounding box center [616, 474] width 5 height 8
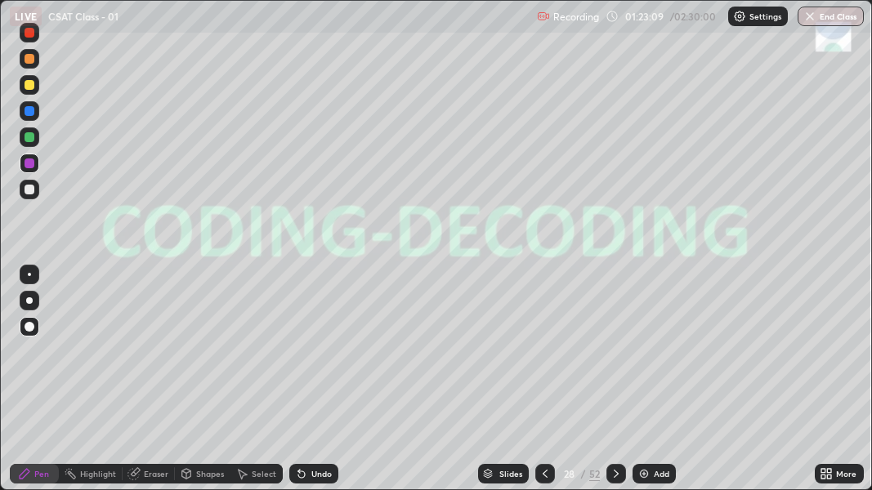
click at [543, 358] on icon at bounding box center [545, 474] width 5 height 8
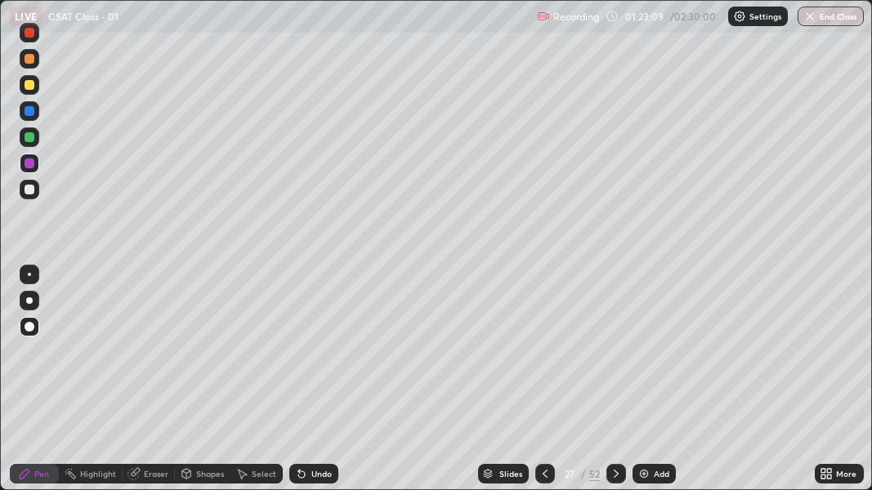
click at [542, 358] on icon at bounding box center [545, 473] width 13 height 13
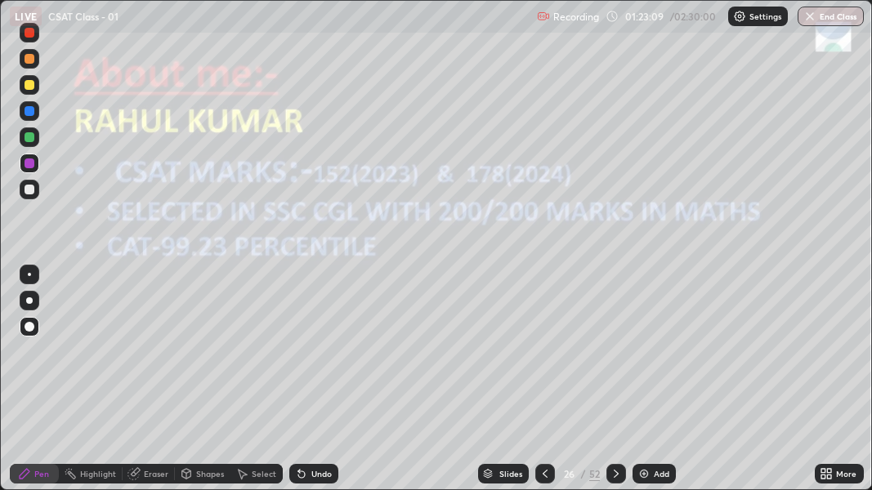
click at [539, 358] on icon at bounding box center [545, 473] width 13 height 13
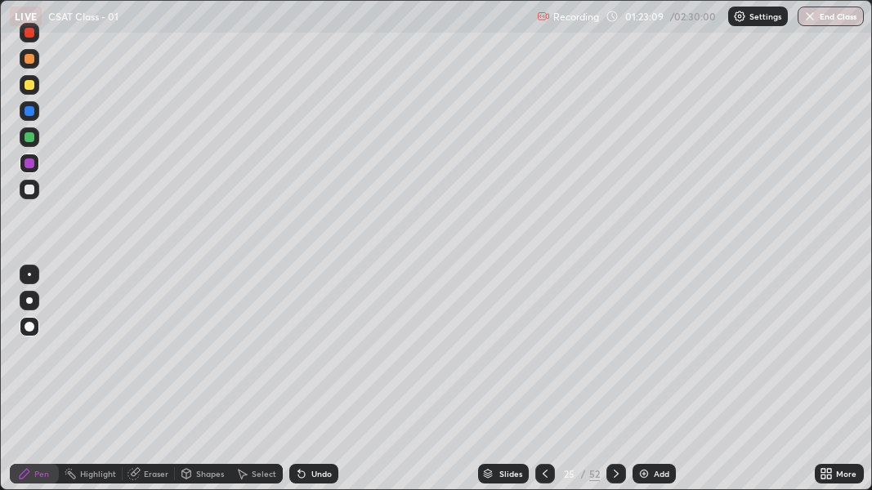
click at [539, 358] on icon at bounding box center [545, 473] width 13 height 13
click at [543, 358] on icon at bounding box center [545, 473] width 13 height 13
click at [539, 358] on icon at bounding box center [545, 473] width 13 height 13
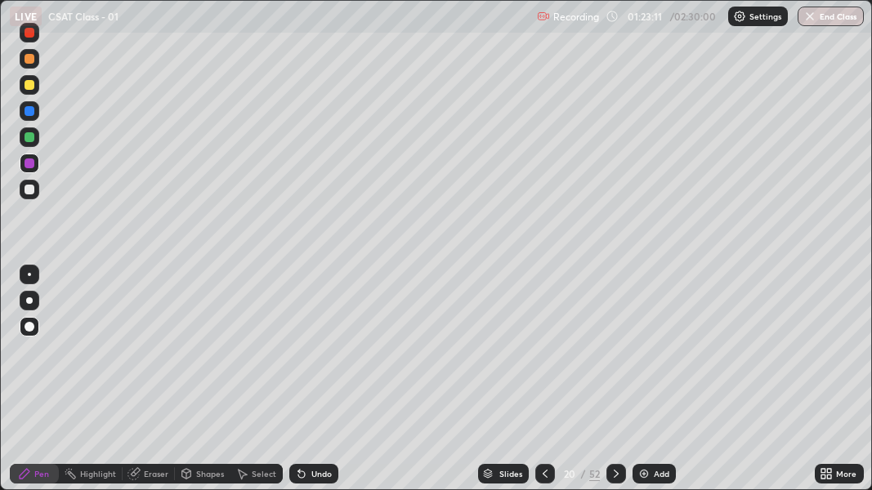
click at [543, 358] on icon at bounding box center [545, 473] width 13 height 13
click at [542, 358] on icon at bounding box center [545, 473] width 13 height 13
click at [541, 358] on icon at bounding box center [545, 473] width 13 height 13
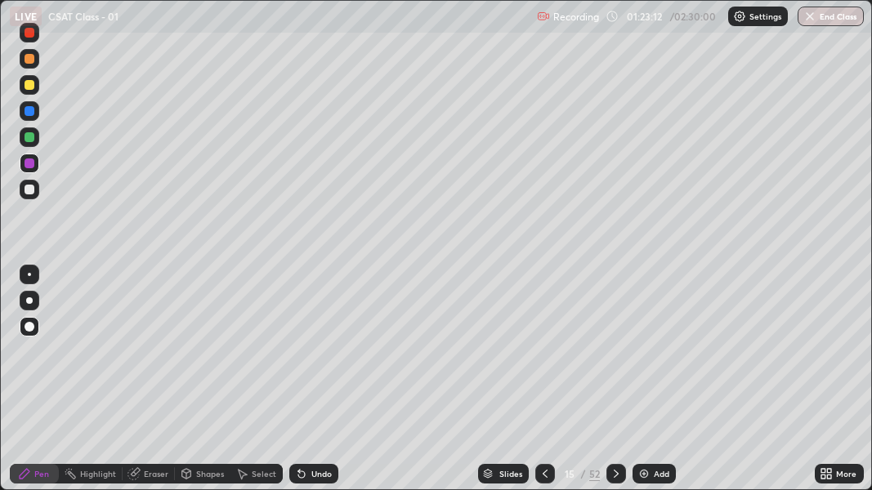
click at [542, 358] on icon at bounding box center [545, 473] width 13 height 13
click at [543, 358] on icon at bounding box center [545, 473] width 13 height 13
click at [615, 358] on icon at bounding box center [616, 473] width 13 height 13
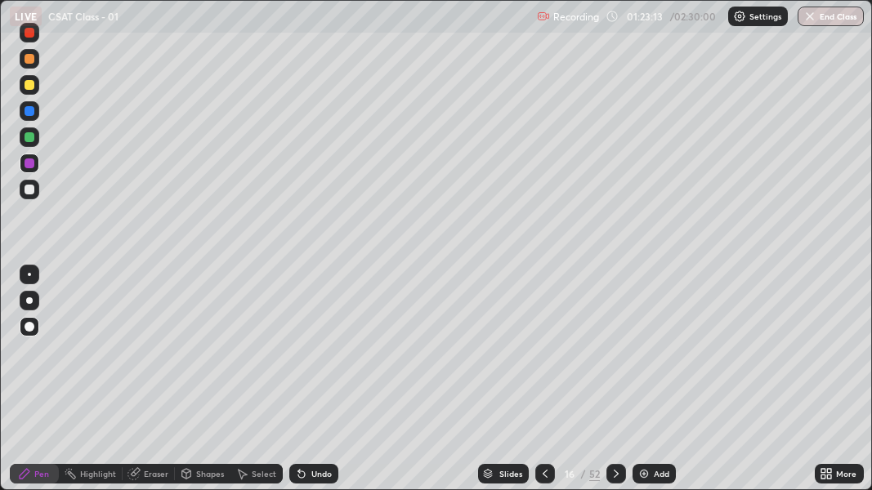
click at [615, 358] on icon at bounding box center [616, 473] width 13 height 13
click at [616, 358] on icon at bounding box center [616, 473] width 13 height 13
click at [617, 358] on icon at bounding box center [616, 473] width 13 height 13
click at [615, 358] on icon at bounding box center [616, 473] width 13 height 13
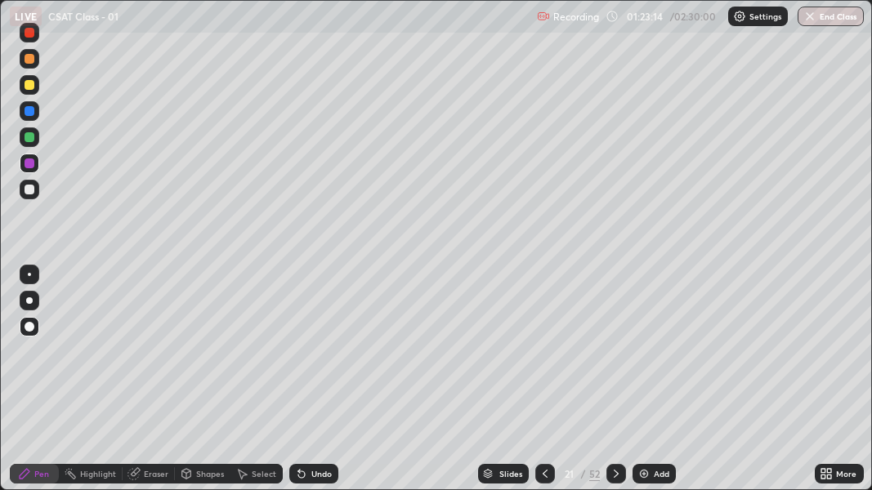
click at [615, 358] on icon at bounding box center [616, 473] width 13 height 13
click at [620, 358] on icon at bounding box center [616, 473] width 13 height 13
click at [622, 358] on div at bounding box center [616, 474] width 20 height 20
click at [623, 358] on div at bounding box center [616, 474] width 20 height 20
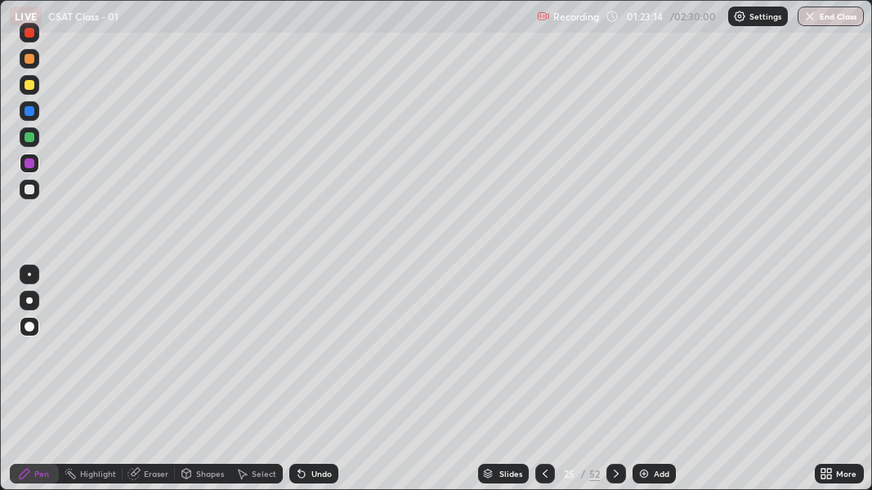
click at [622, 358] on div at bounding box center [616, 474] width 20 height 20
click at [621, 358] on div at bounding box center [616, 474] width 20 height 20
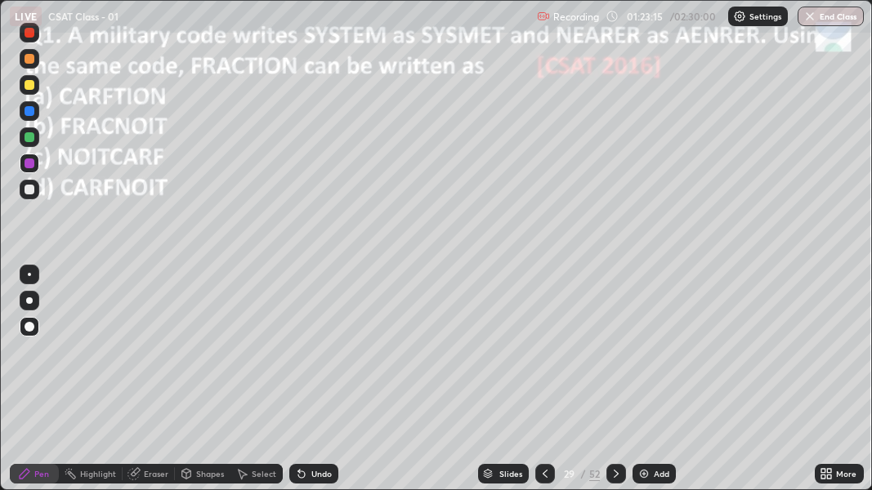
click at [620, 358] on div at bounding box center [616, 474] width 20 height 20
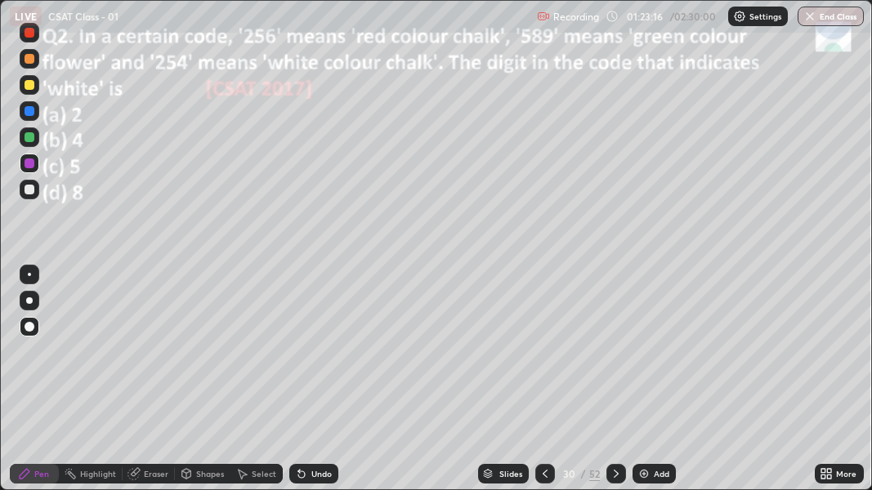
click at [543, 358] on icon at bounding box center [545, 473] width 13 height 13
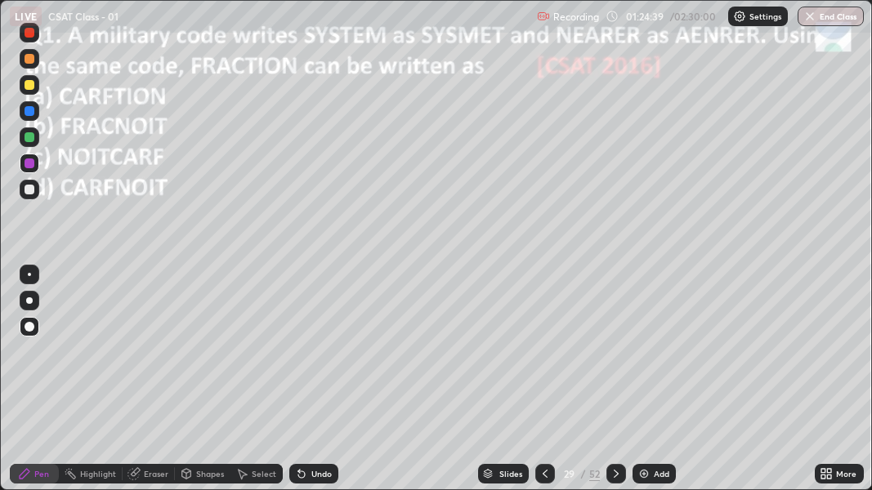
click at [32, 138] on div at bounding box center [30, 137] width 10 height 10
click at [51, 358] on div "Pen" at bounding box center [34, 474] width 49 height 20
click at [617, 358] on icon at bounding box center [616, 473] width 13 height 13
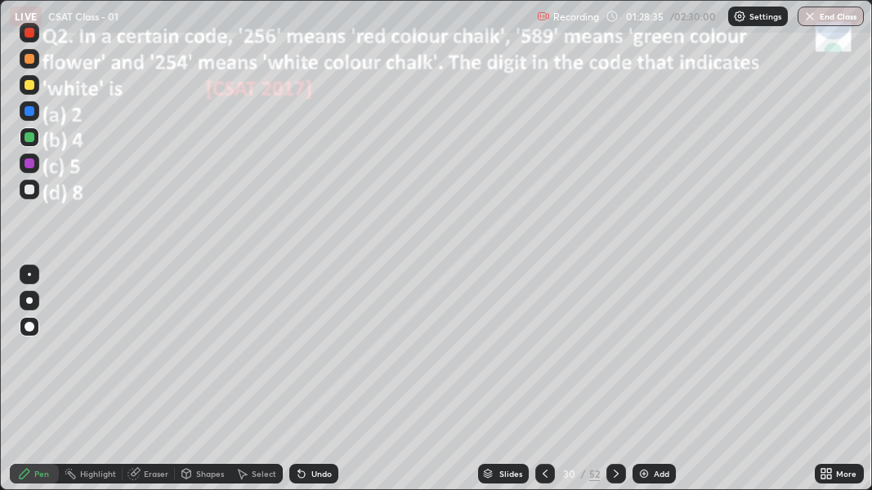
click at [28, 159] on div at bounding box center [30, 164] width 10 height 10
click at [615, 358] on icon at bounding box center [616, 473] width 13 height 13
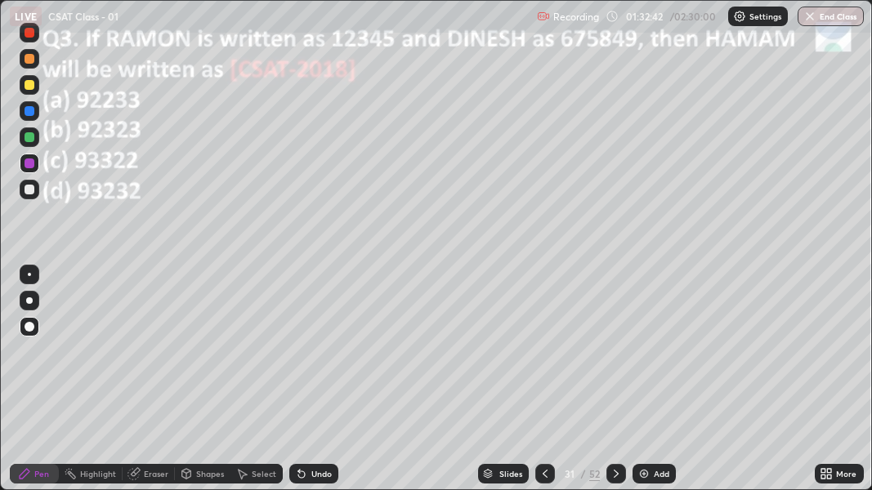
click at [615, 358] on icon at bounding box center [616, 474] width 5 height 8
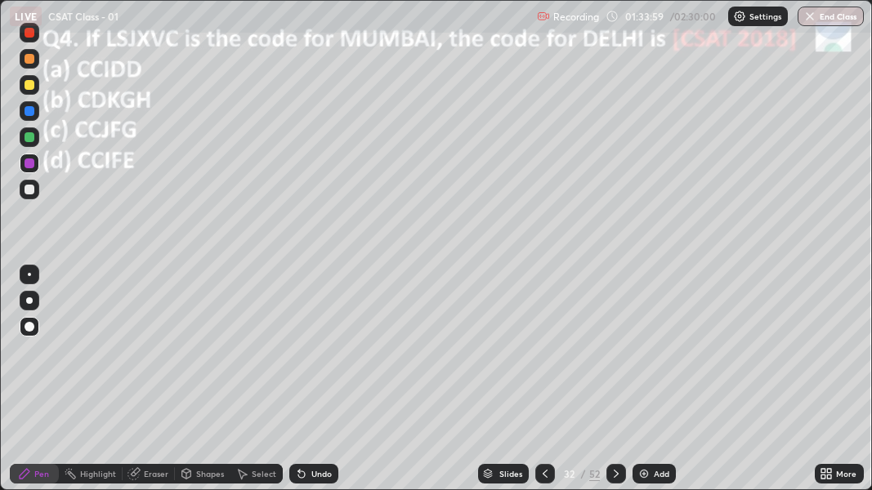
click at [30, 141] on div at bounding box center [30, 137] width 10 height 10
click at [114, 24] on div "LIVE CSAT Class - 01" at bounding box center [270, 16] width 521 height 33
click at [301, 358] on icon at bounding box center [301, 473] width 13 height 13
click at [296, 358] on icon at bounding box center [301, 473] width 13 height 13
click at [314, 358] on div "Undo" at bounding box center [321, 474] width 20 height 8
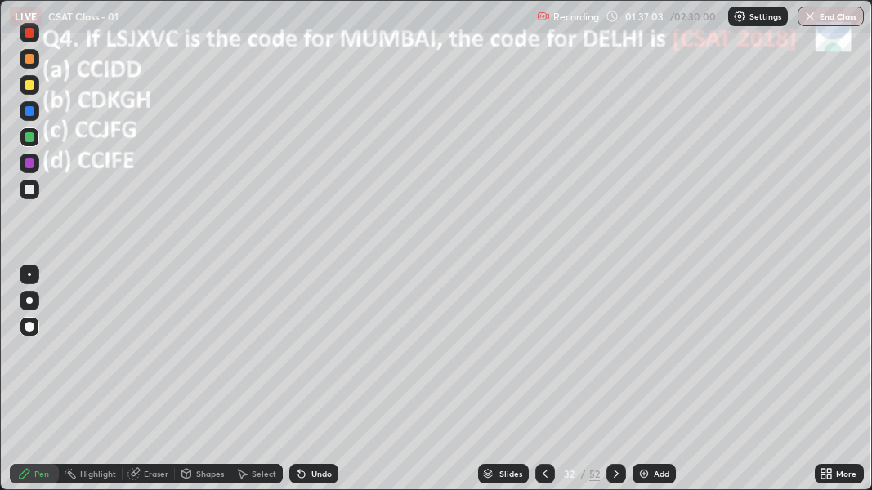
click at [311, 358] on div "Undo" at bounding box center [321, 474] width 20 height 8
click at [319, 358] on div "Undo" at bounding box center [313, 474] width 49 height 20
click at [623, 358] on div at bounding box center [616, 474] width 20 height 20
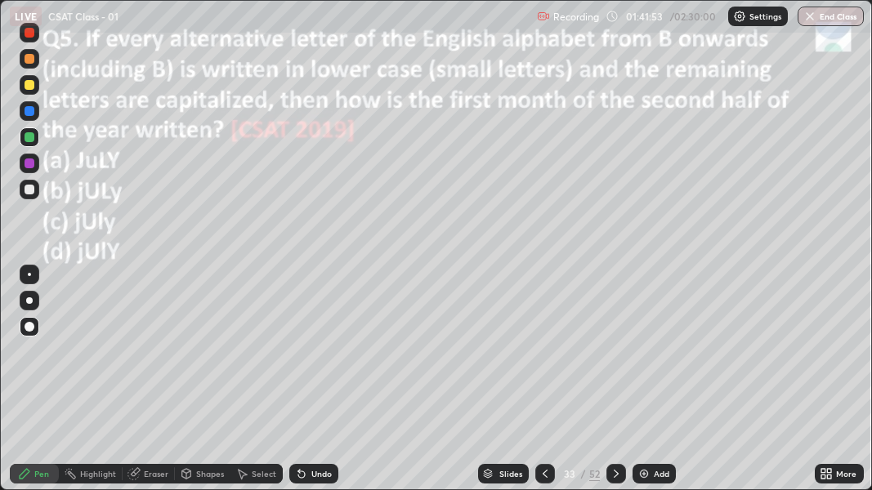
click at [616, 358] on icon at bounding box center [616, 473] width 13 height 13
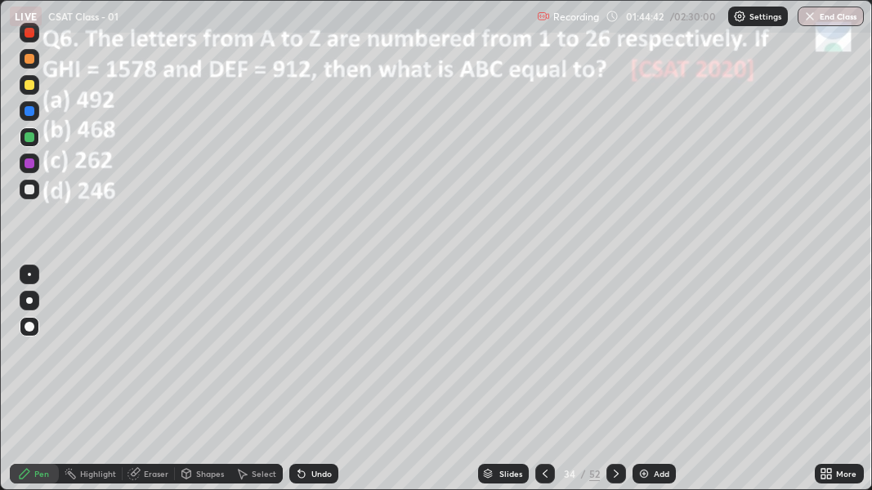
click at [615, 358] on icon at bounding box center [616, 473] width 13 height 13
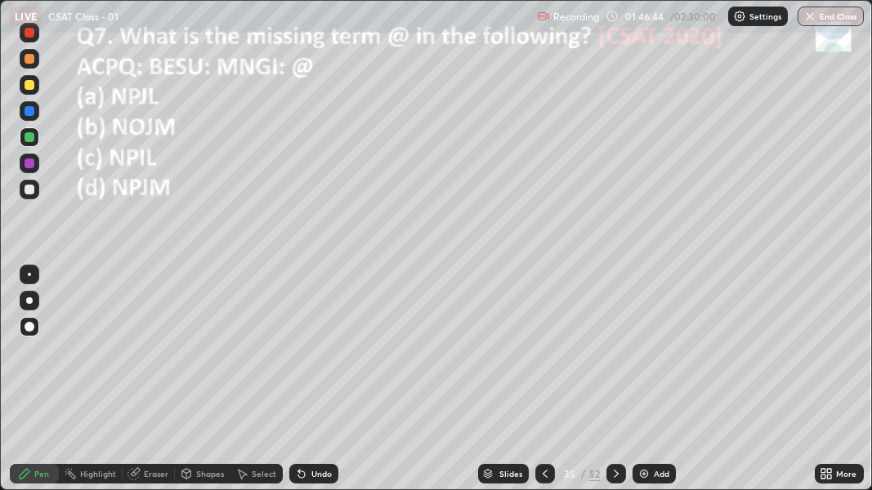
click at [614, 358] on icon at bounding box center [616, 474] width 5 height 8
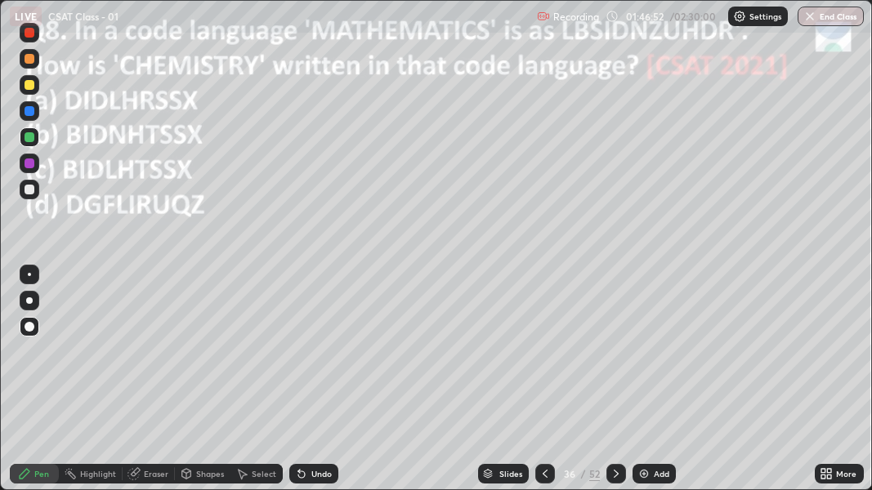
click at [545, 358] on icon at bounding box center [545, 474] width 5 height 8
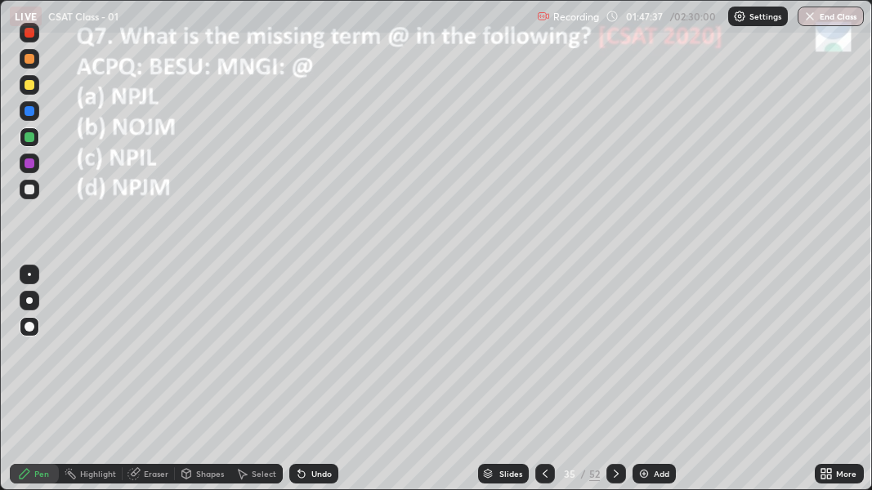
click at [615, 358] on icon at bounding box center [616, 473] width 13 height 13
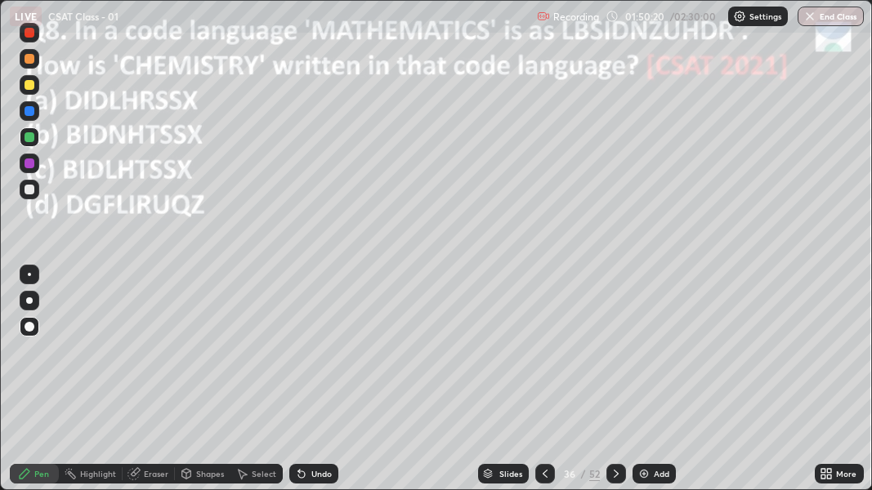
click at [615, 358] on icon at bounding box center [616, 473] width 13 height 13
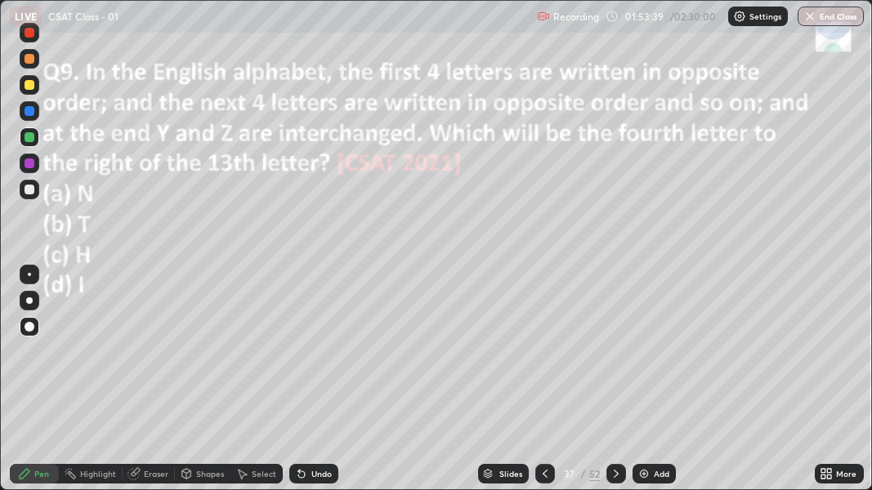
click at [614, 358] on icon at bounding box center [616, 473] width 13 height 13
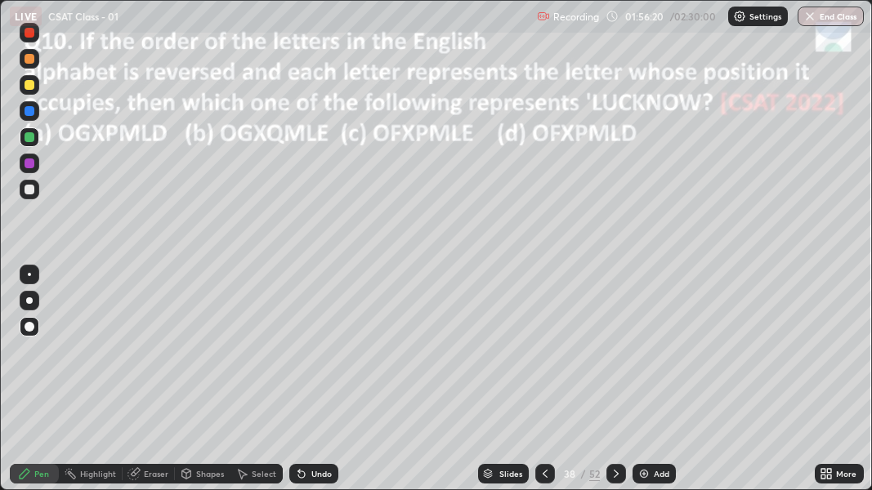
click at [615, 358] on icon at bounding box center [616, 473] width 13 height 13
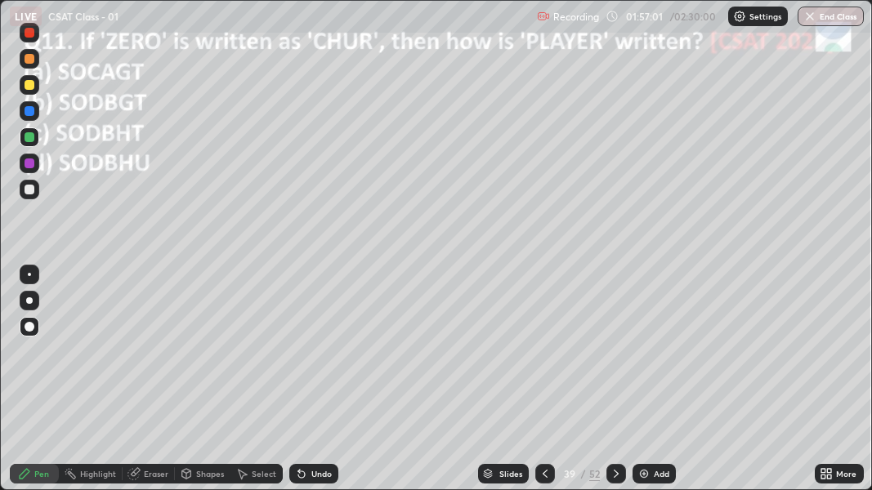
click at [41, 358] on div at bounding box center [29, 360] width 26 height 196
click at [614, 358] on div at bounding box center [616, 474] width 20 height 20
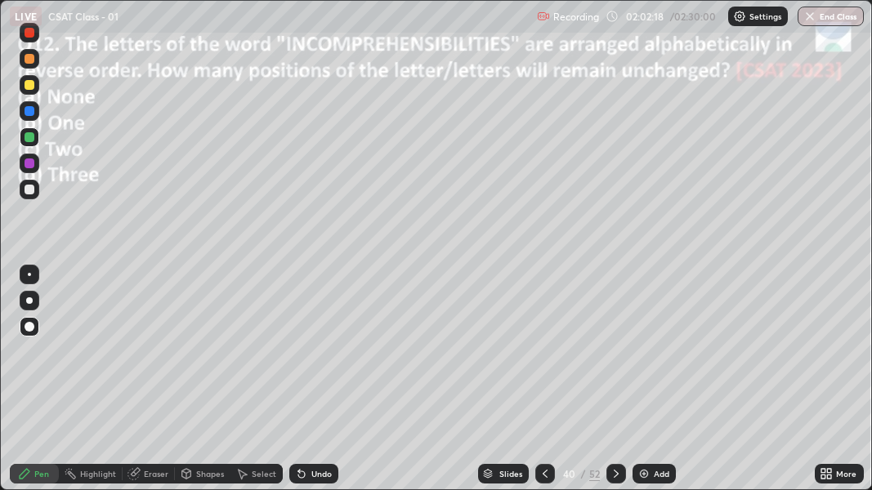
click at [148, 358] on div "Eraser" at bounding box center [149, 474] width 52 height 20
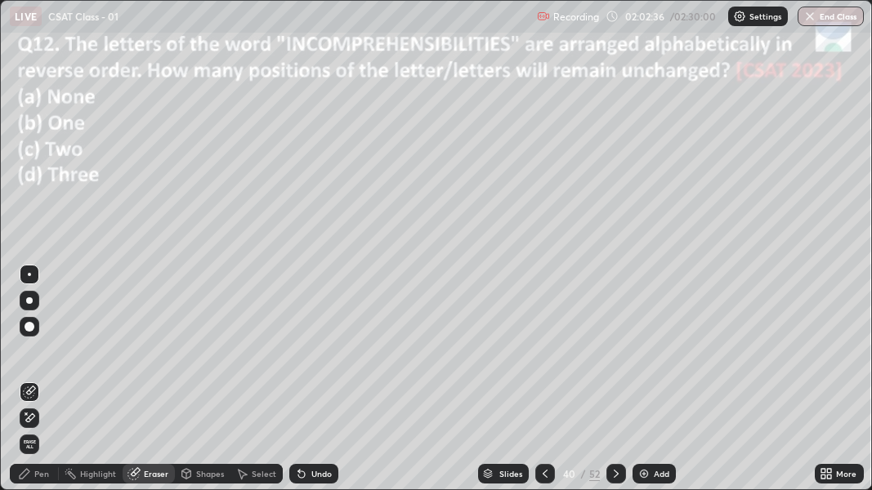
click at [33, 358] on div "Pen" at bounding box center [34, 474] width 49 height 20
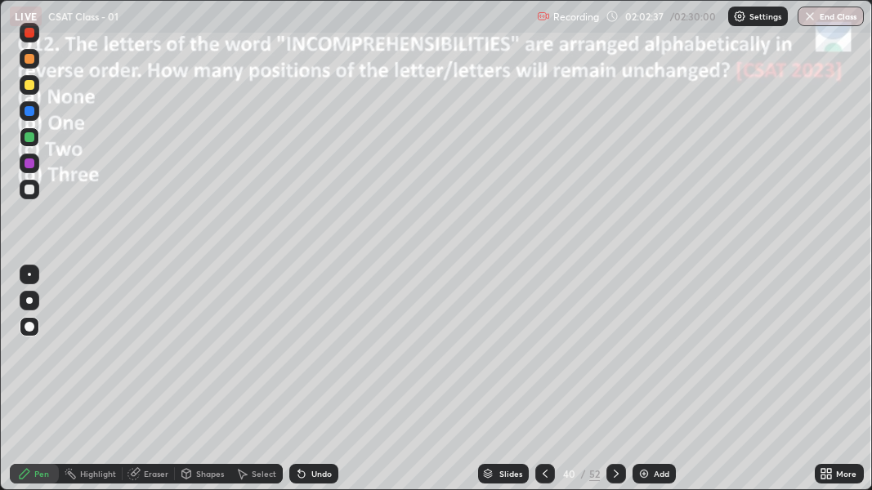
click at [29, 109] on div at bounding box center [30, 111] width 10 height 10
click at [29, 89] on div at bounding box center [30, 85] width 10 height 10
click at [304, 358] on icon at bounding box center [301, 473] width 13 height 13
click at [305, 358] on icon at bounding box center [301, 473] width 13 height 13
click at [871, 265] on div "Setting up your live class" at bounding box center [436, 245] width 872 height 490
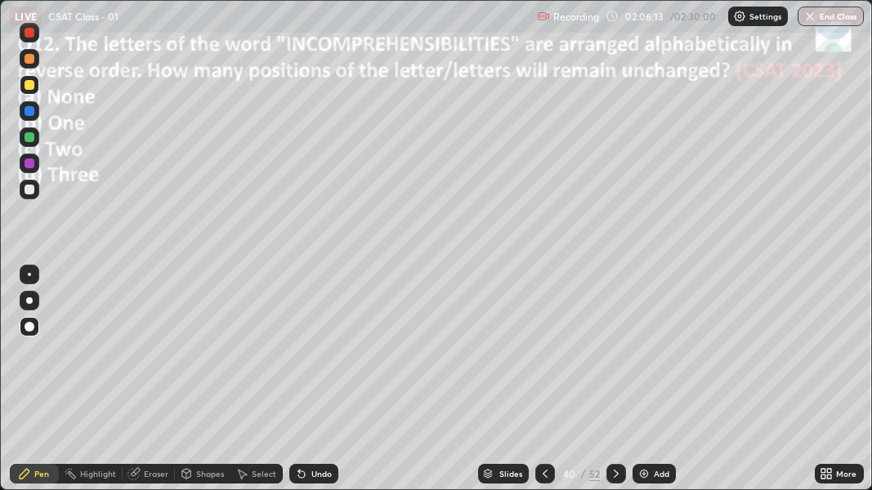
click at [30, 190] on div at bounding box center [30, 190] width 10 height 10
click at [302, 358] on icon at bounding box center [301, 473] width 13 height 13
click at [612, 358] on icon at bounding box center [616, 473] width 13 height 13
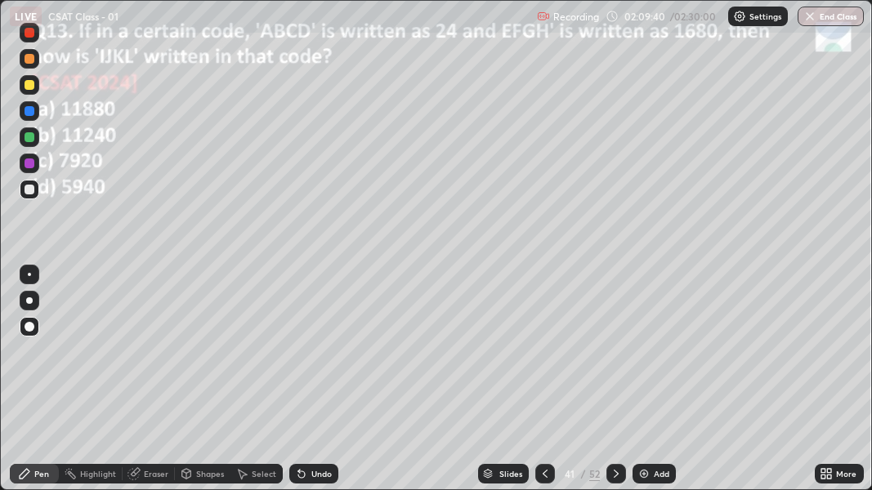
click at [29, 163] on div at bounding box center [30, 164] width 10 height 10
click at [545, 358] on icon at bounding box center [545, 473] width 13 height 13
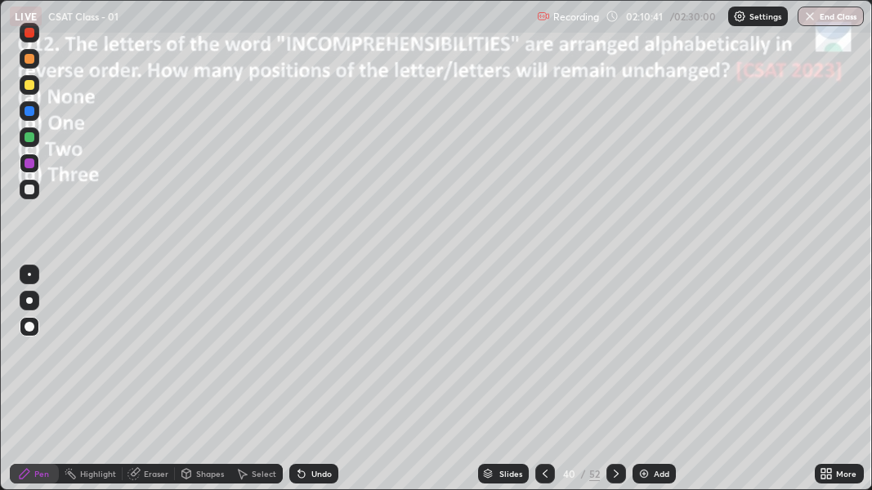
click at [543, 358] on div at bounding box center [545, 474] width 20 height 20
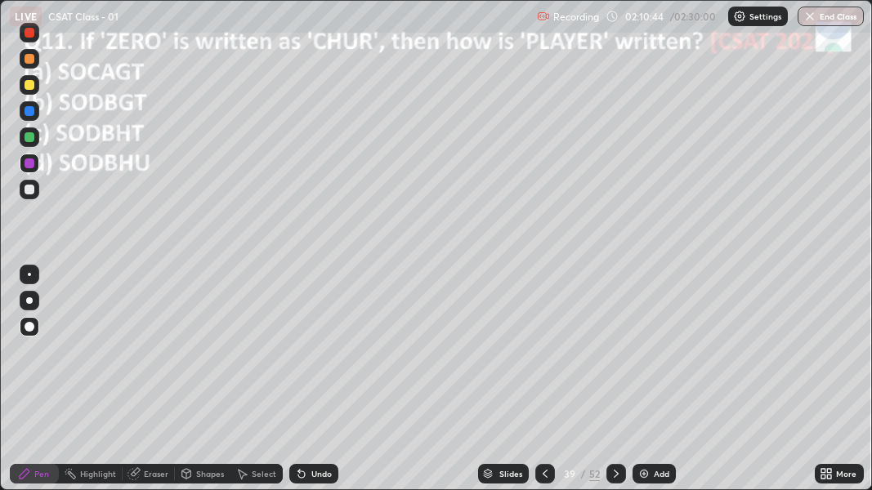
click at [543, 358] on icon at bounding box center [545, 474] width 5 height 8
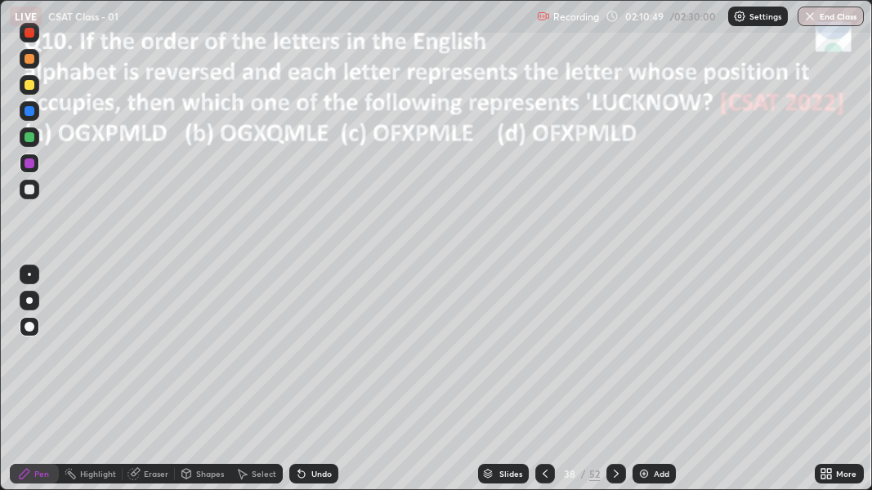
click at [615, 358] on icon at bounding box center [616, 473] width 13 height 13
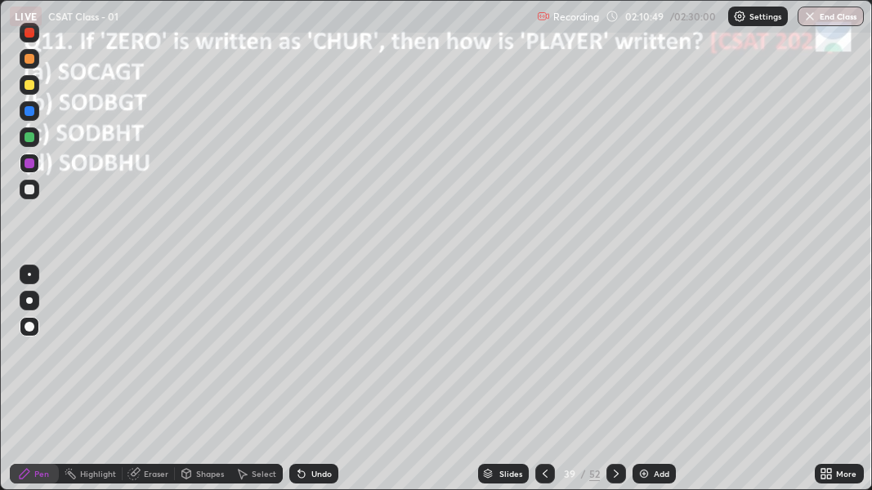
click at [615, 358] on icon at bounding box center [616, 473] width 13 height 13
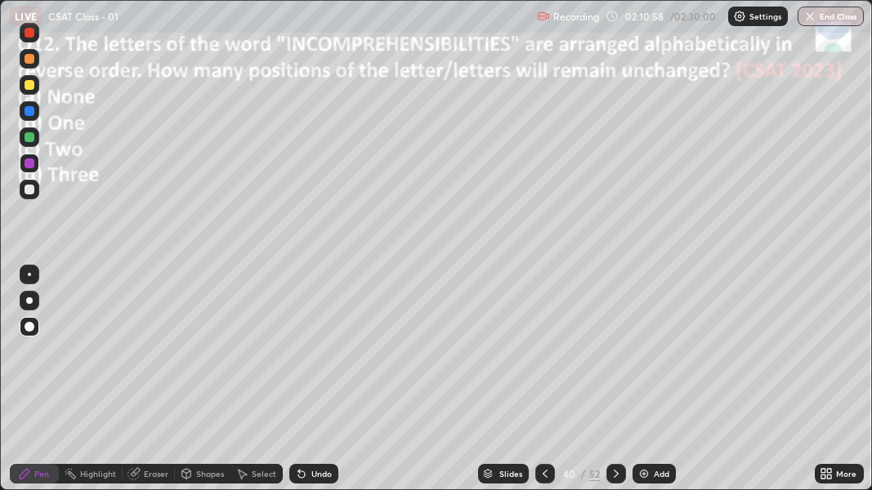
click at [618, 358] on icon at bounding box center [616, 473] width 13 height 13
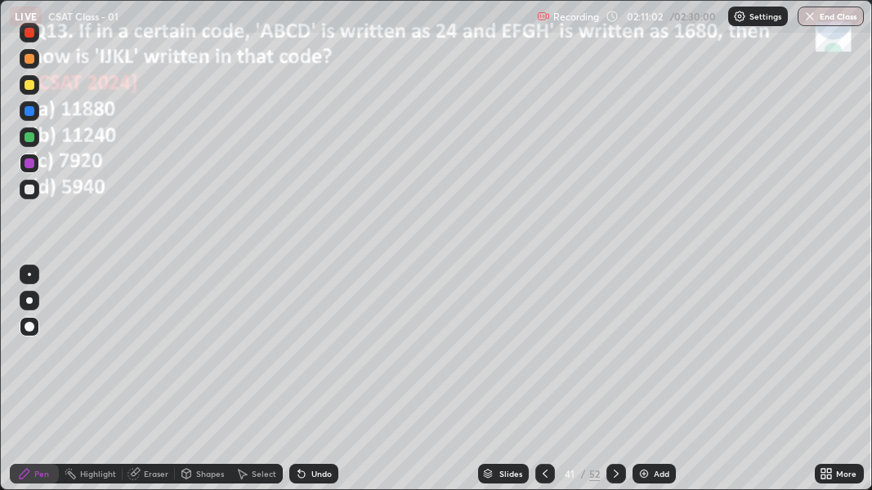
click at [615, 358] on icon at bounding box center [616, 473] width 13 height 13
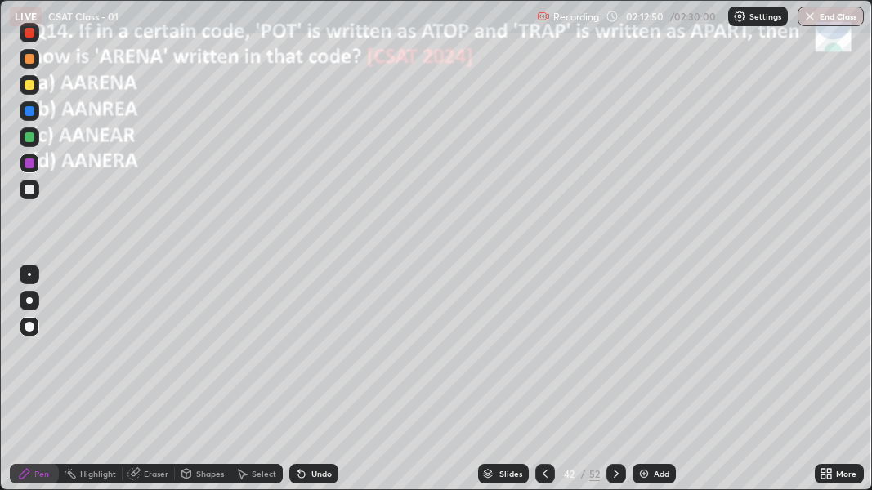
click at [617, 358] on icon at bounding box center [616, 473] width 13 height 13
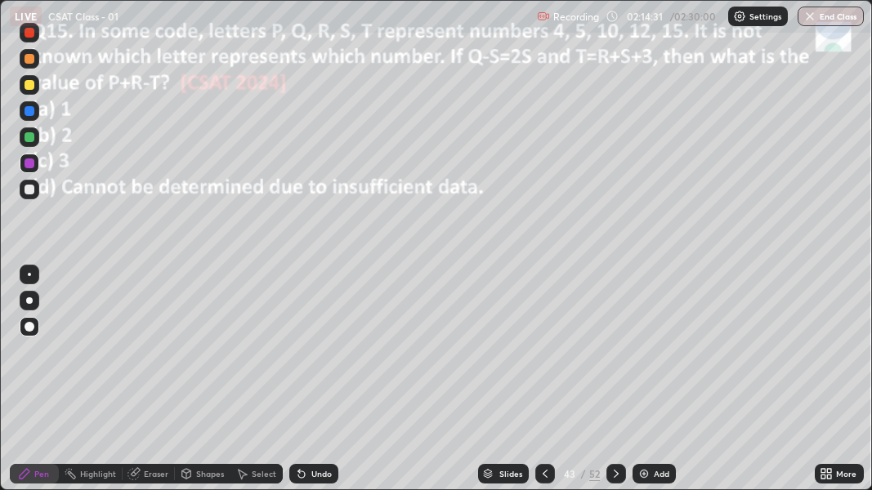
click at [615, 358] on div at bounding box center [616, 474] width 20 height 20
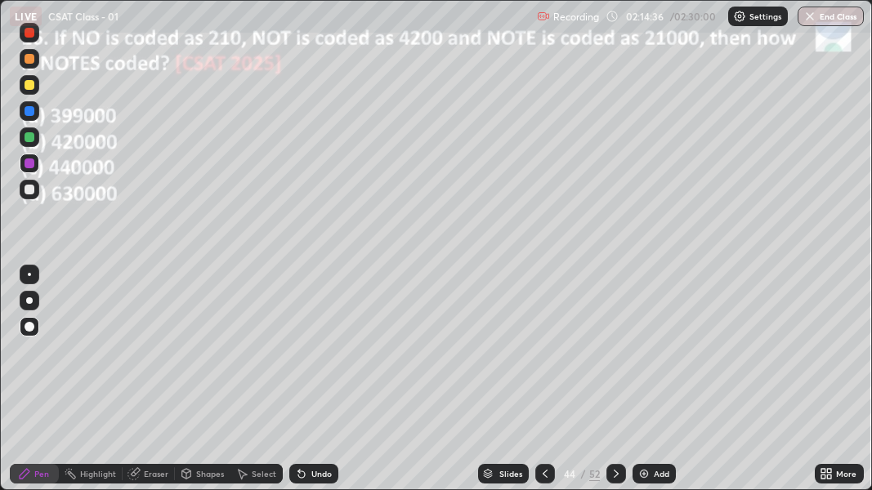
click at [543, 358] on icon at bounding box center [545, 473] width 13 height 13
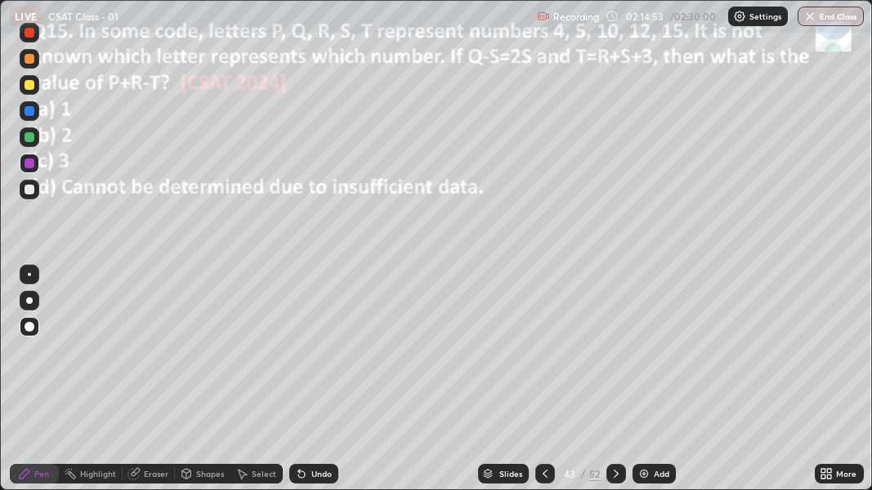
click at [615, 358] on icon at bounding box center [616, 473] width 13 height 13
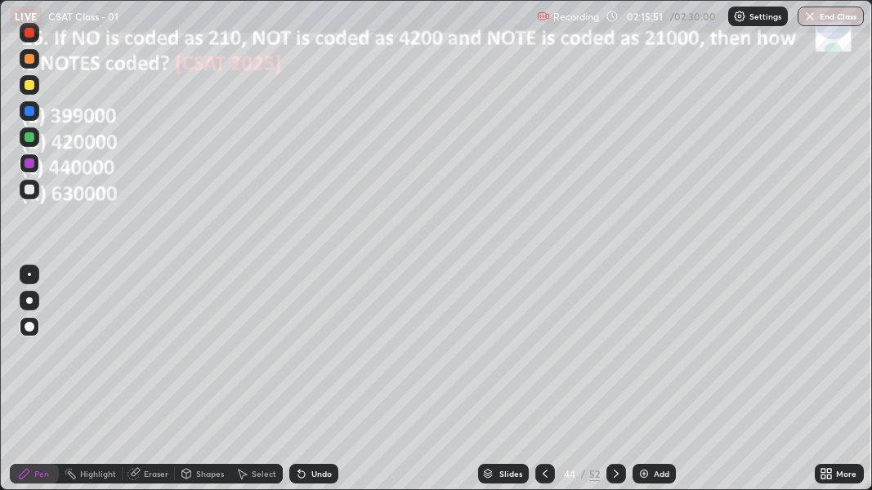
click at [306, 358] on div "Undo" at bounding box center [313, 474] width 49 height 20
click at [305, 358] on icon at bounding box center [301, 473] width 13 height 13
click at [302, 358] on icon at bounding box center [301, 475] width 7 height 7
click at [612, 358] on icon at bounding box center [616, 473] width 13 height 13
click at [615, 358] on icon at bounding box center [616, 473] width 13 height 13
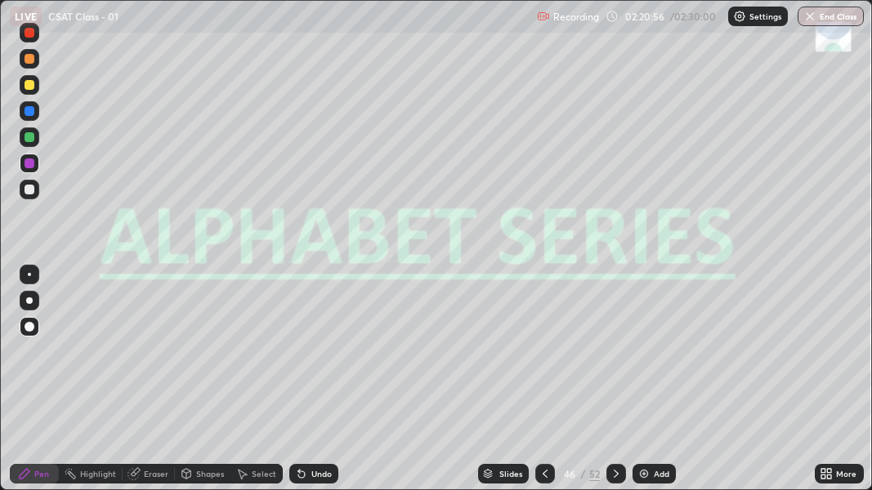
click at [647, 358] on img at bounding box center [643, 473] width 13 height 13
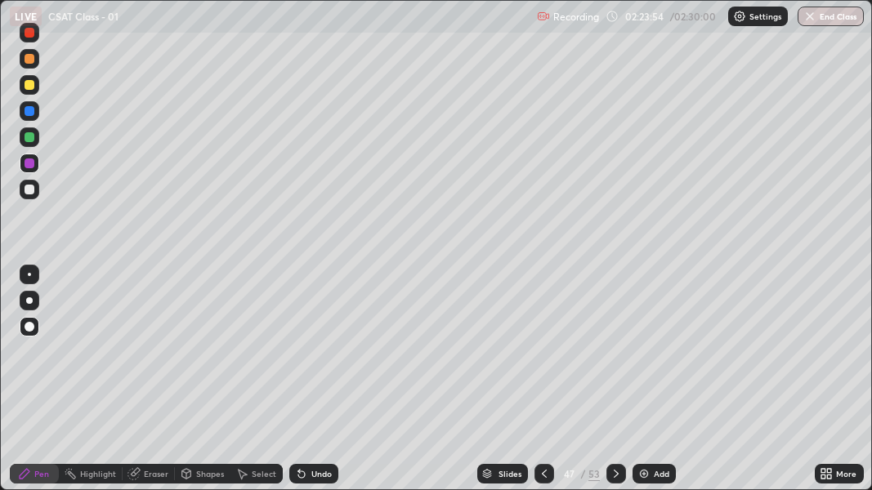
click at [614, 358] on icon at bounding box center [616, 474] width 5 height 8
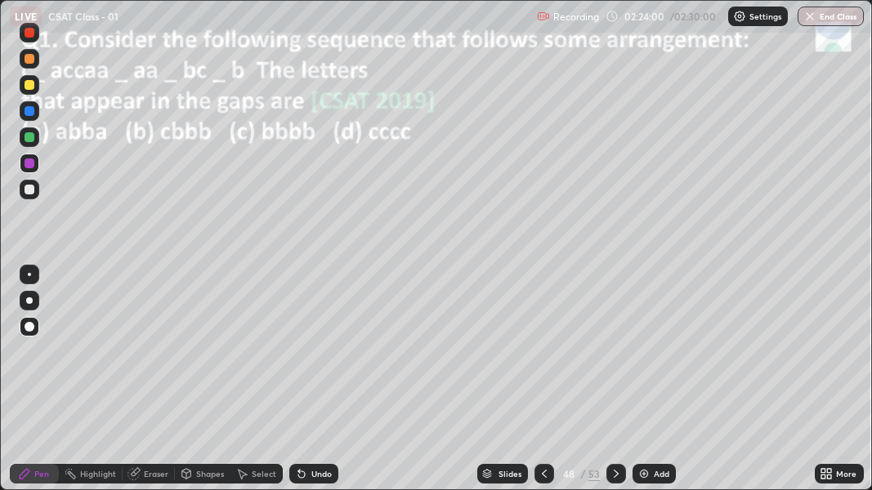
click at [649, 358] on img at bounding box center [643, 473] width 13 height 13
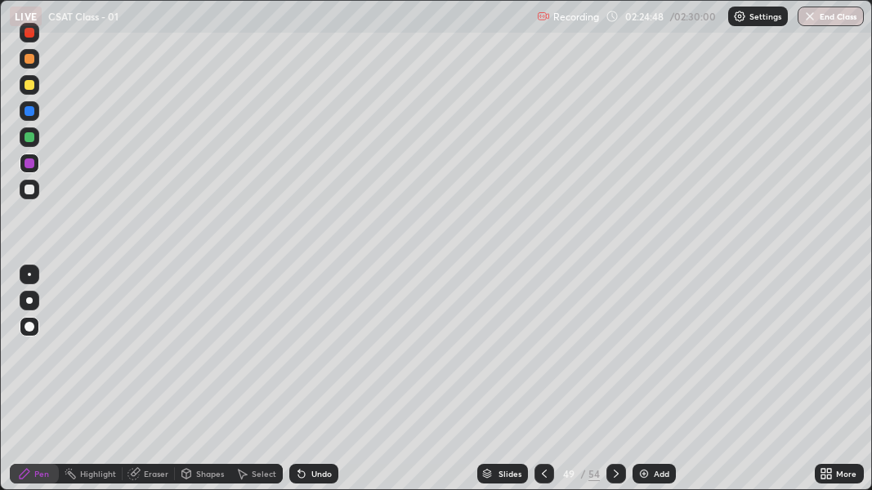
click at [28, 301] on div at bounding box center [29, 300] width 7 height 7
click at [28, 136] on div at bounding box center [30, 137] width 10 height 10
click at [30, 114] on div at bounding box center [30, 111] width 10 height 10
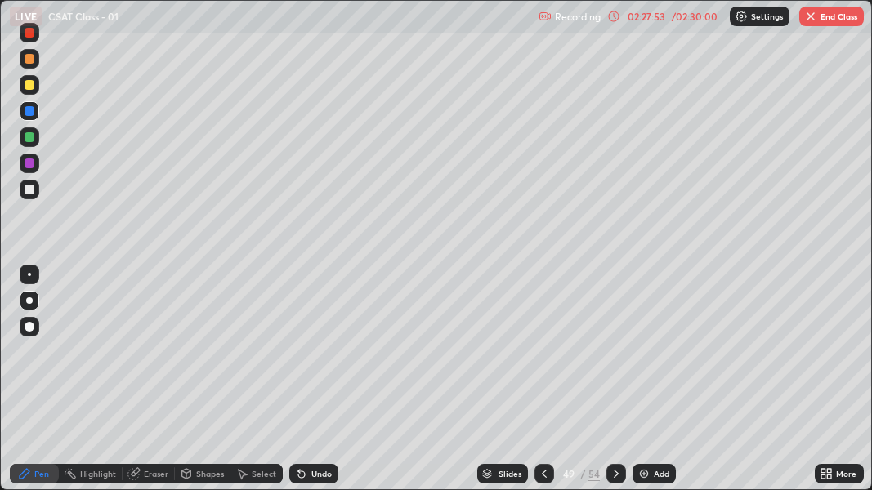
click at [543, 358] on icon at bounding box center [544, 473] width 13 height 13
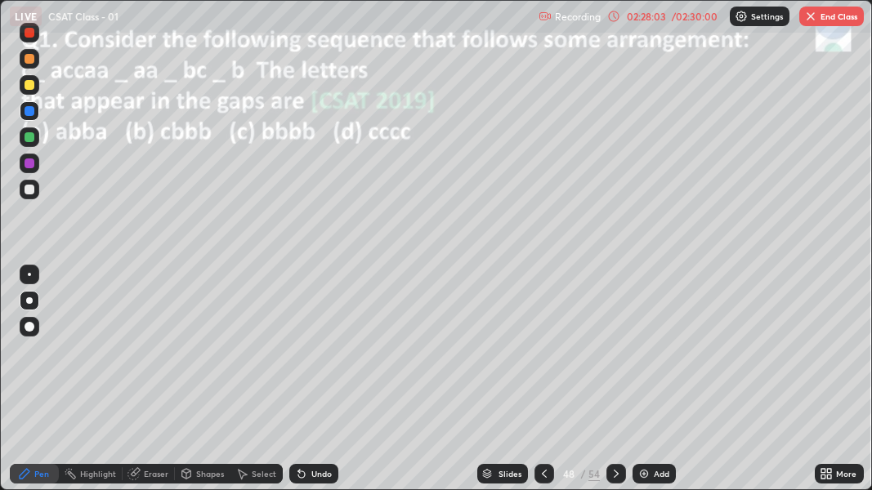
click at [29, 136] on div at bounding box center [30, 137] width 10 height 10
click at [140, 358] on div "Eraser" at bounding box center [149, 474] width 52 height 20
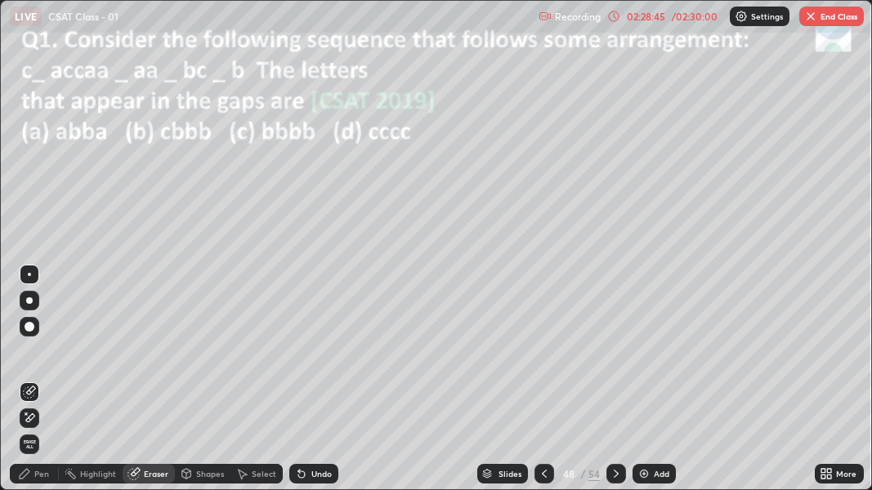
click at [27, 358] on icon at bounding box center [25, 474] width 10 height 10
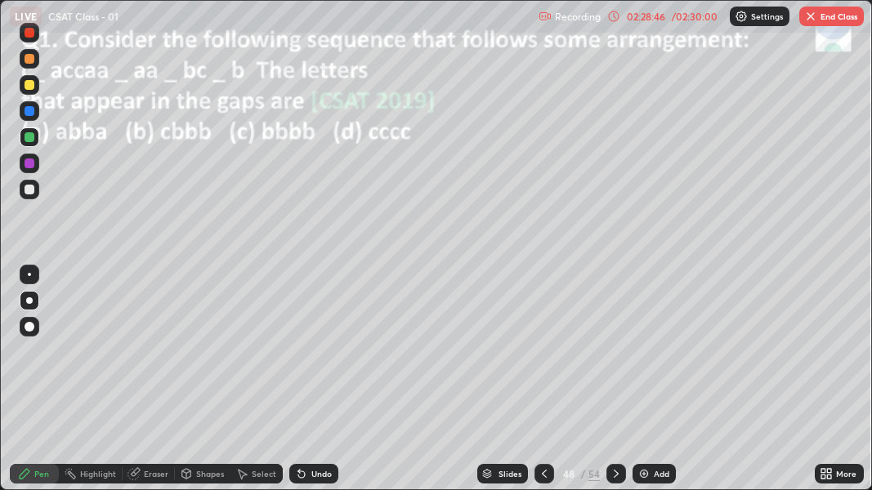
click at [29, 84] on div at bounding box center [30, 85] width 10 height 10
click at [29, 136] on div at bounding box center [30, 137] width 10 height 10
click at [302, 472] on icon at bounding box center [301, 475] width 7 height 7
click at [301, 471] on icon at bounding box center [301, 473] width 13 height 13
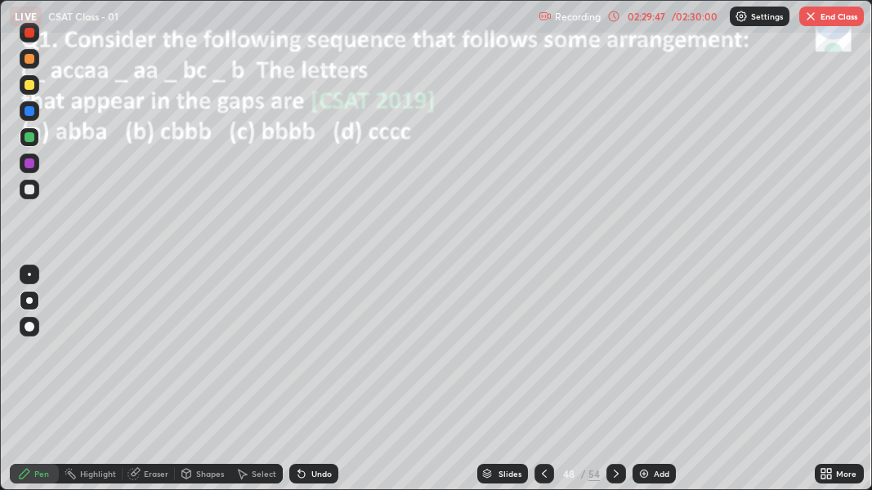
click at [311, 467] on div "Undo" at bounding box center [313, 474] width 49 height 20
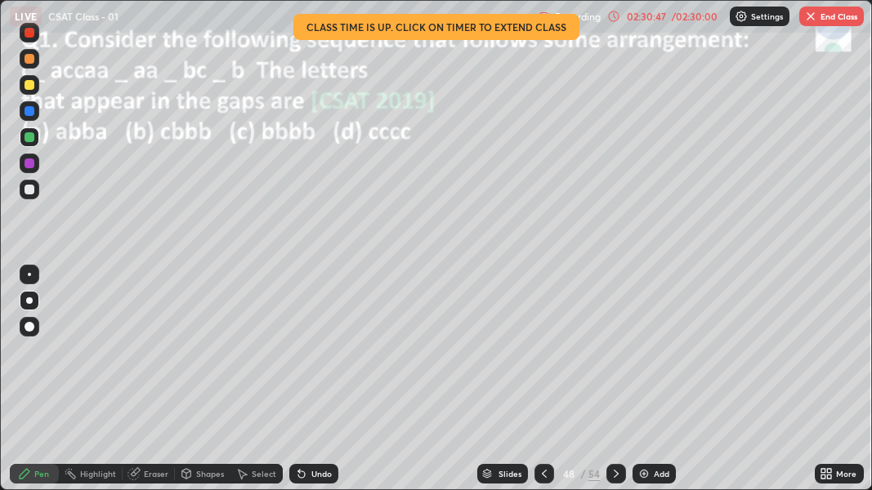
click at [640, 14] on div "02:30:47" at bounding box center [647, 16] width 46 height 10
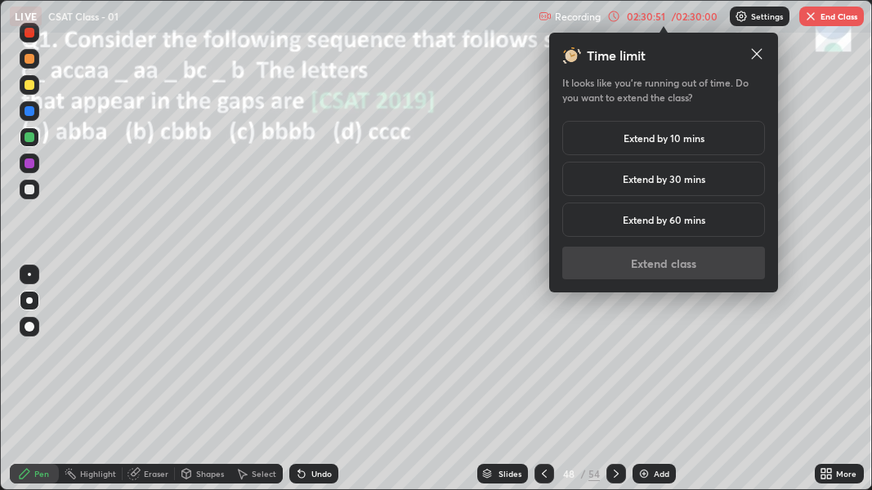
click at [668, 135] on h5 "Extend by 10 mins" at bounding box center [664, 138] width 81 height 15
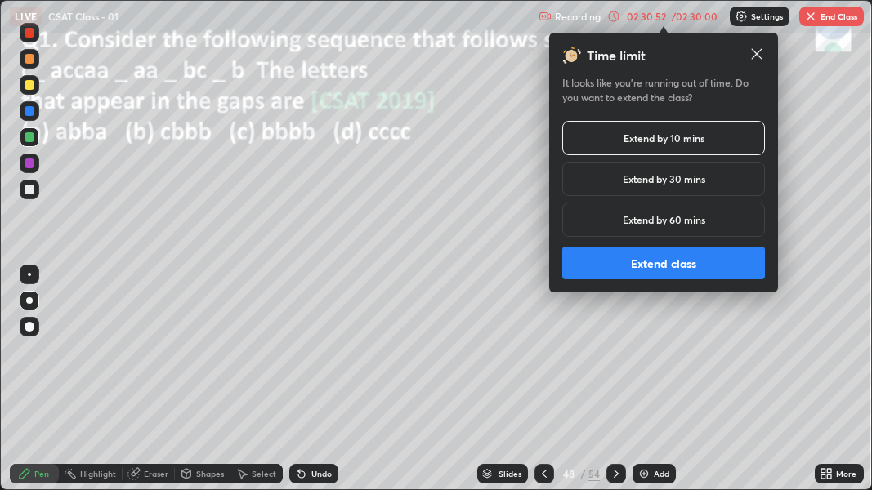
click at [668, 266] on button "Extend class" at bounding box center [663, 263] width 203 height 33
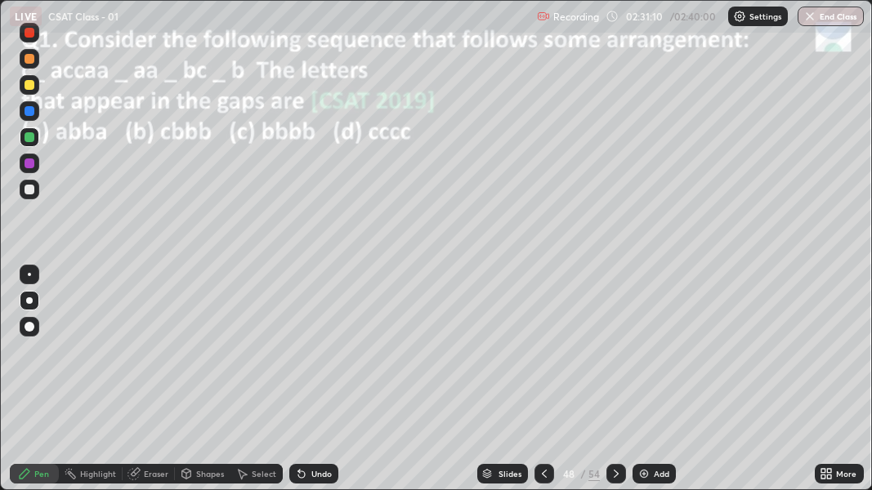
click at [298, 475] on icon at bounding box center [301, 475] width 7 height 7
click at [298, 472] on icon at bounding box center [301, 475] width 7 height 7
click at [299, 475] on icon at bounding box center [301, 475] width 7 height 7
click at [298, 472] on icon at bounding box center [301, 475] width 7 height 7
click at [309, 469] on div "Undo" at bounding box center [313, 474] width 49 height 20
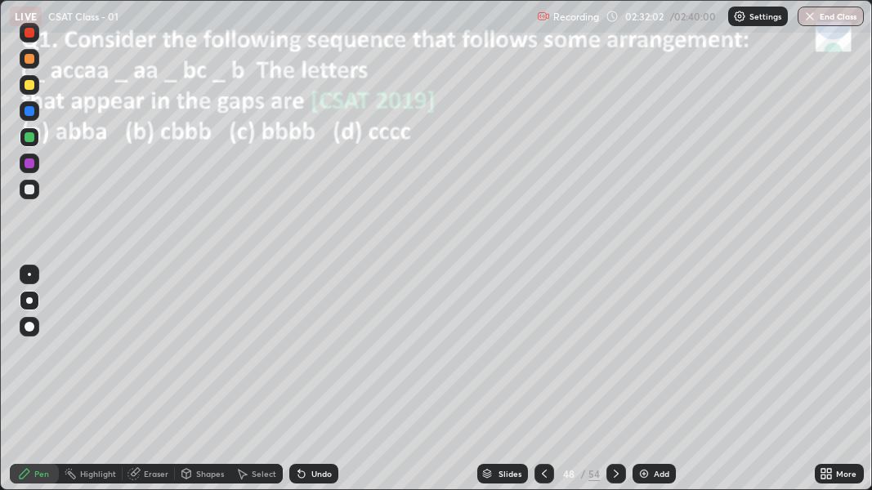
click at [613, 473] on icon at bounding box center [616, 473] width 13 height 13
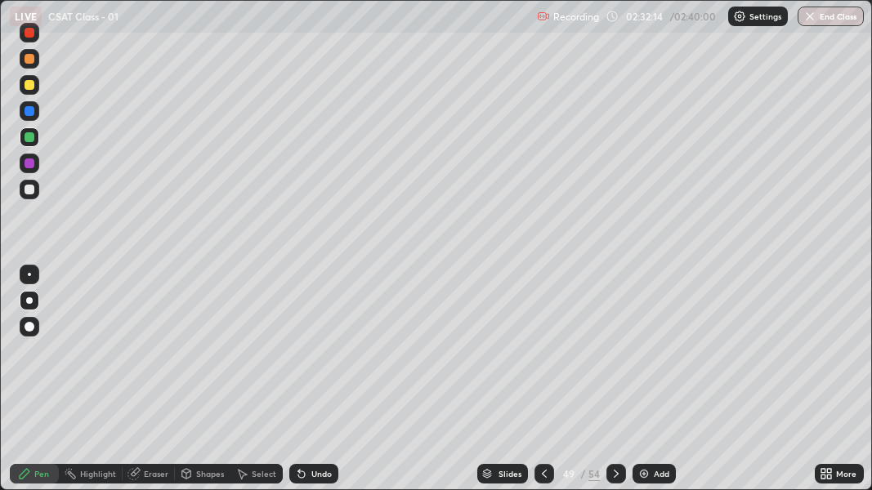
click at [615, 471] on icon at bounding box center [616, 473] width 13 height 13
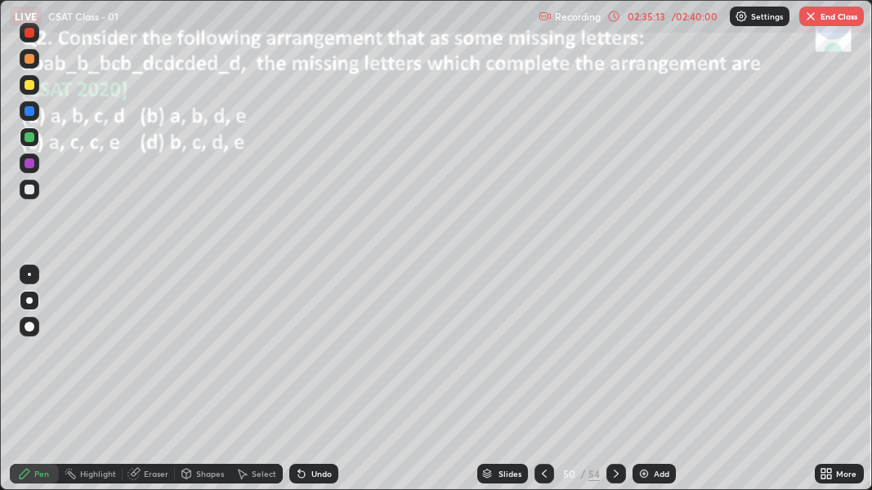
click at [832, 21] on button "End Class" at bounding box center [831, 17] width 65 height 20
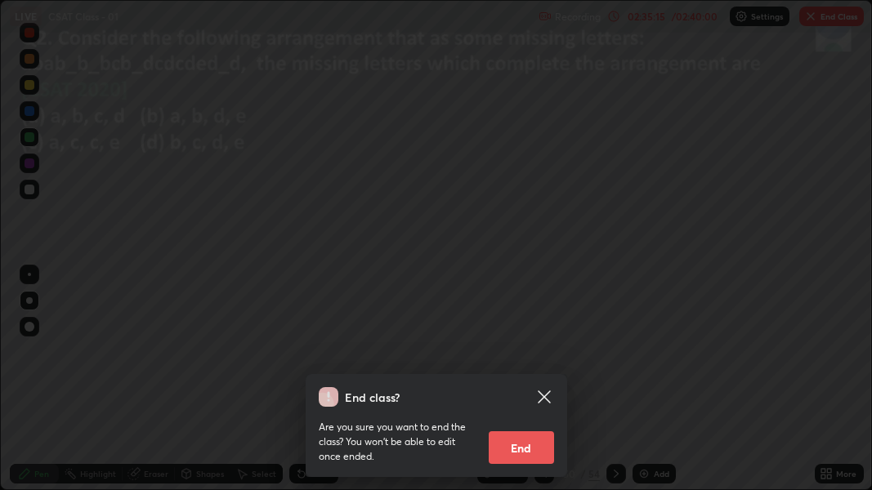
click at [531, 447] on button "End" at bounding box center [521, 447] width 65 height 33
